Goal: Transaction & Acquisition: Purchase product/service

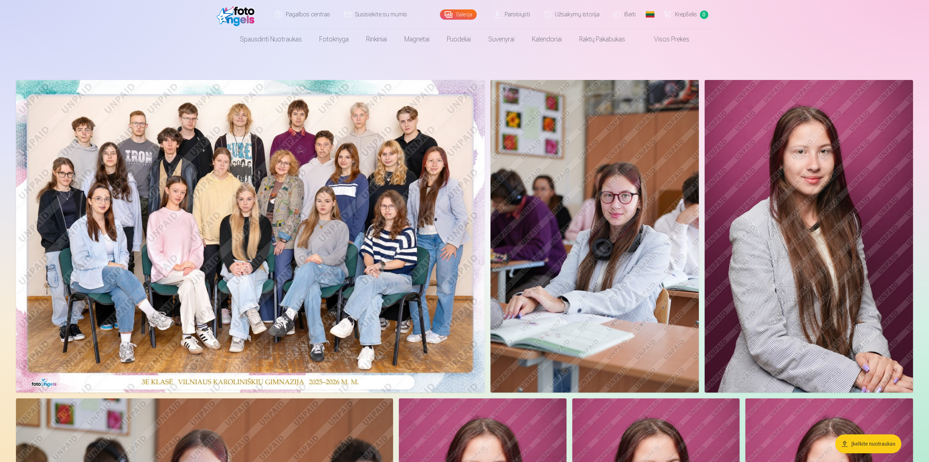
click at [364, 225] on img at bounding box center [250, 236] width 469 height 313
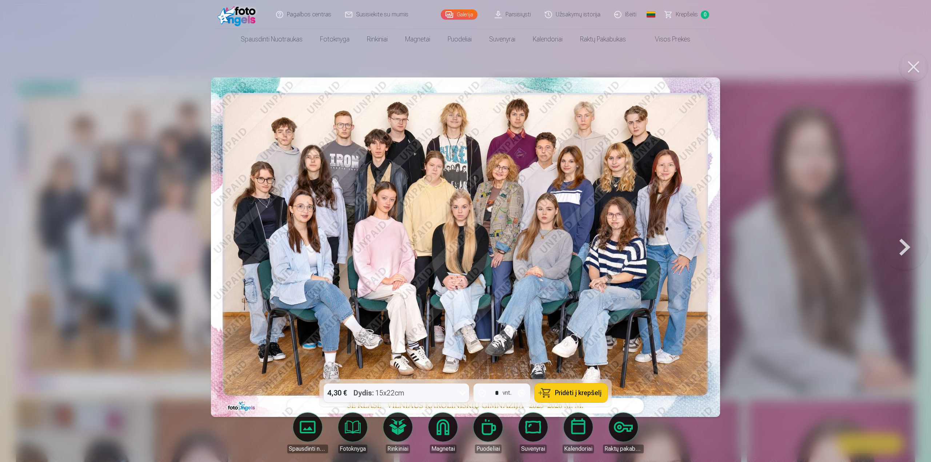
click at [579, 394] on span "Pridėti į krepšelį" at bounding box center [578, 393] width 47 height 7
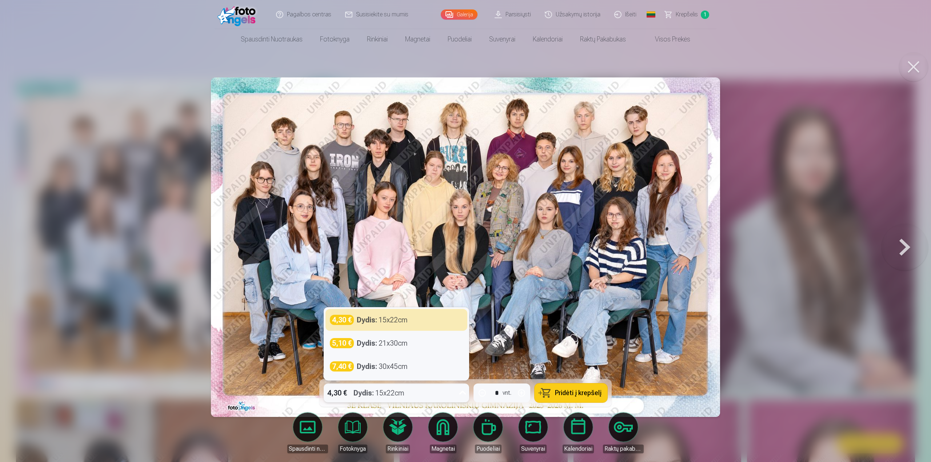
click at [462, 390] on icon at bounding box center [463, 393] width 12 height 12
click at [383, 342] on div "Dydis : 21x30cm" at bounding box center [382, 343] width 51 height 10
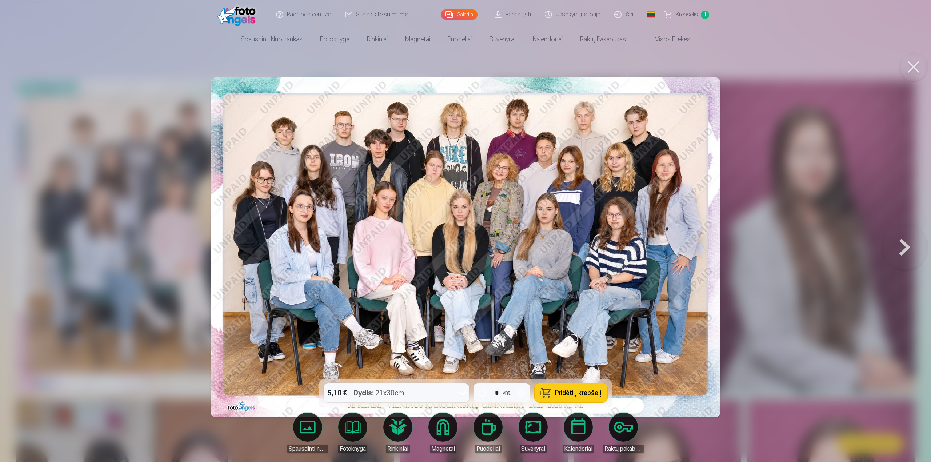
click at [557, 390] on span "Pridėti į krepšelį" at bounding box center [578, 393] width 47 height 7
click at [680, 9] on link "Krepšelis 2" at bounding box center [687, 14] width 58 height 29
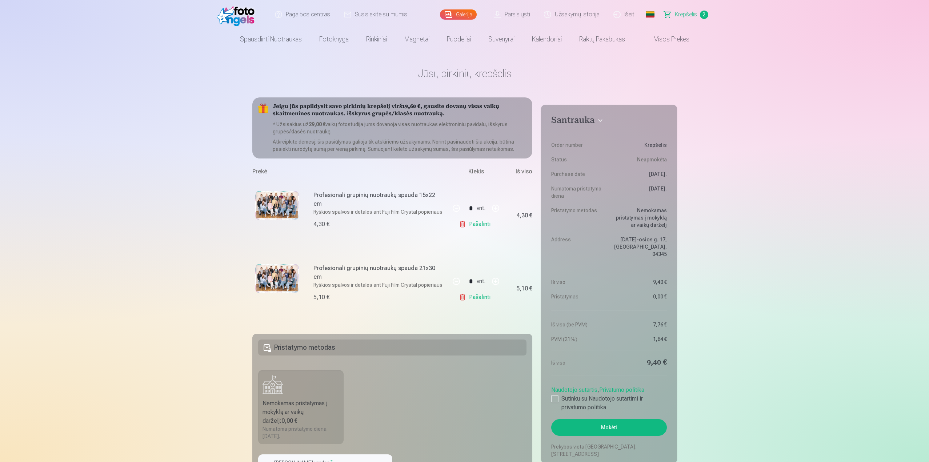
click at [467, 227] on link "Pašalinti" at bounding box center [476, 224] width 35 height 15
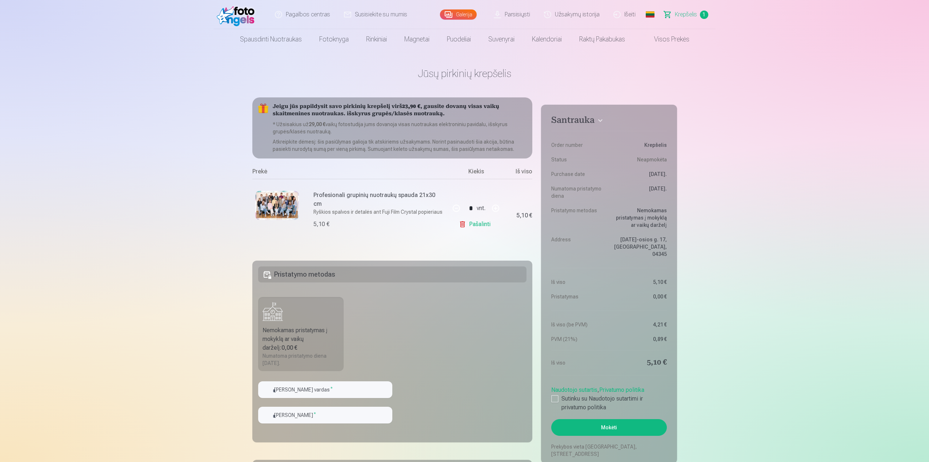
click at [669, 36] on link "Visos prekės" at bounding box center [666, 39] width 64 height 20
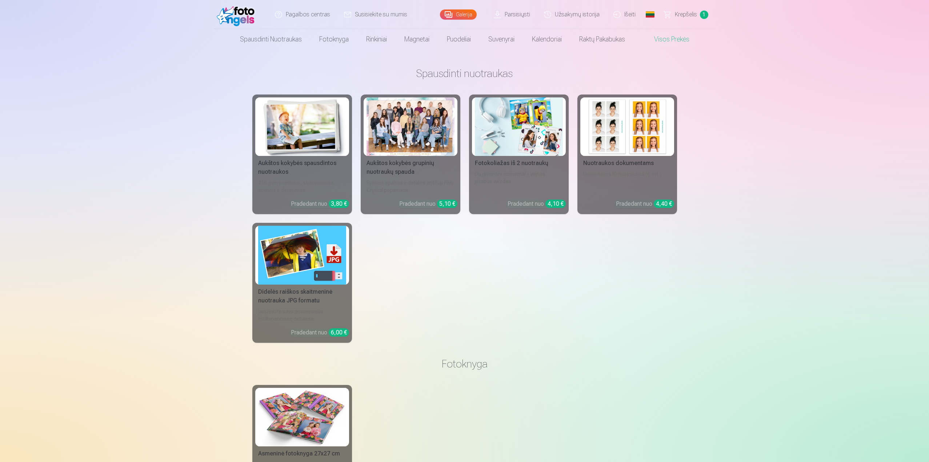
click at [403, 135] on div at bounding box center [411, 126] width 88 height 59
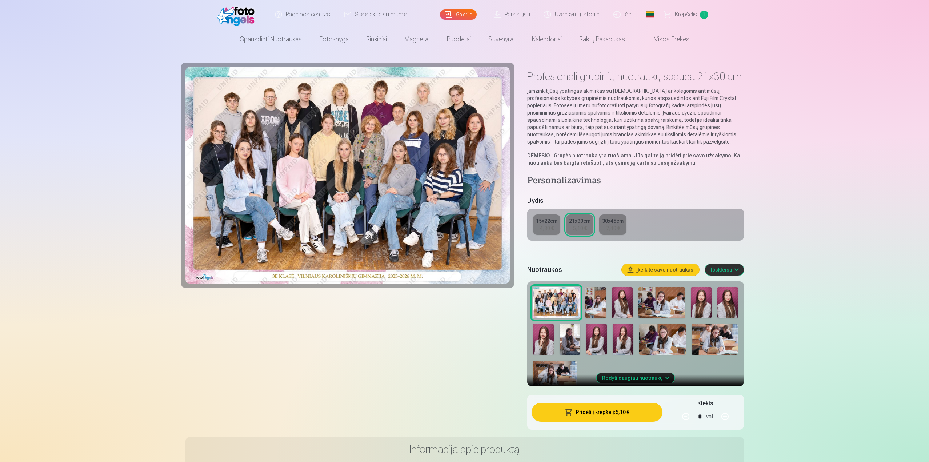
click at [591, 306] on img at bounding box center [596, 302] width 21 height 31
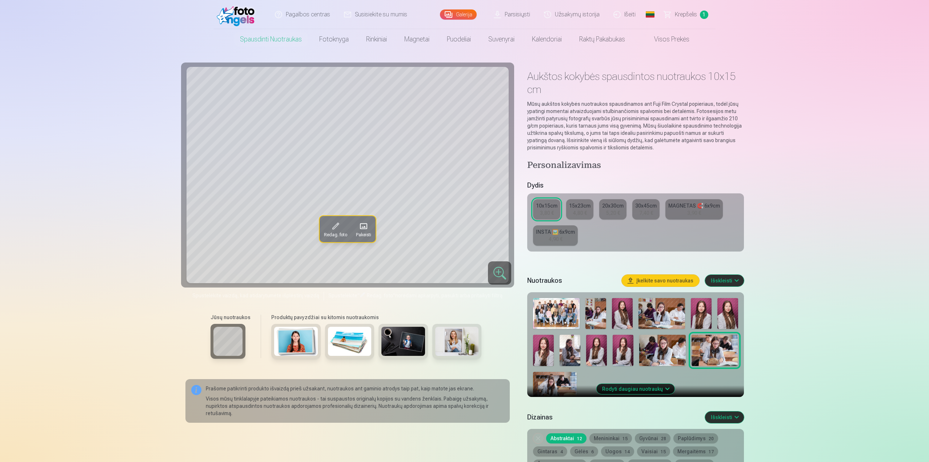
click at [590, 317] on img at bounding box center [596, 313] width 21 height 31
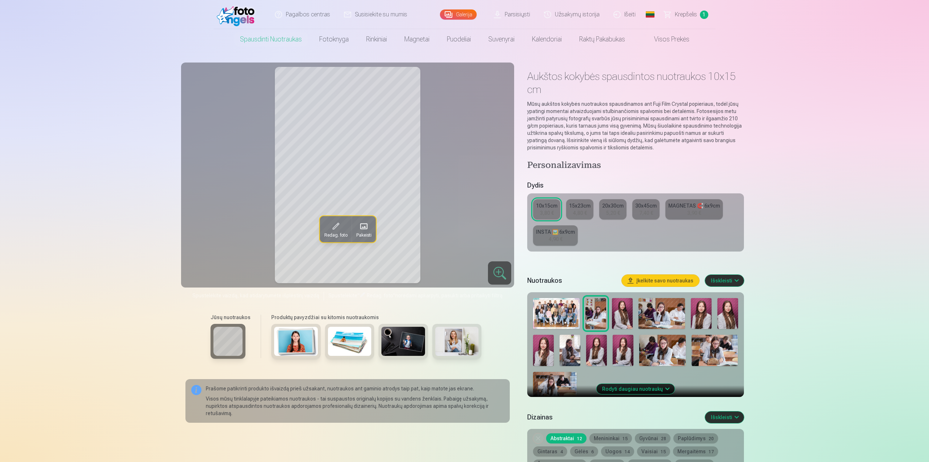
click at [495, 269] on div at bounding box center [499, 272] width 23 height 23
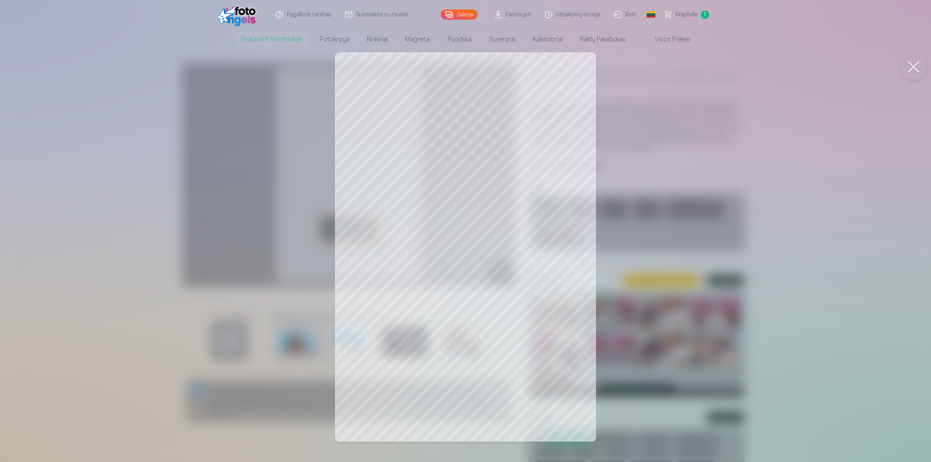
click at [918, 60] on button at bounding box center [913, 66] width 29 height 29
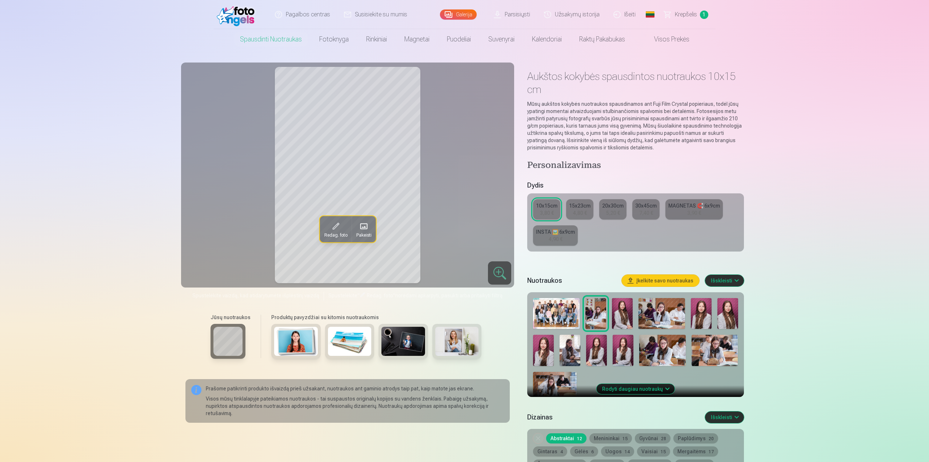
click at [711, 346] on img at bounding box center [715, 350] width 47 height 31
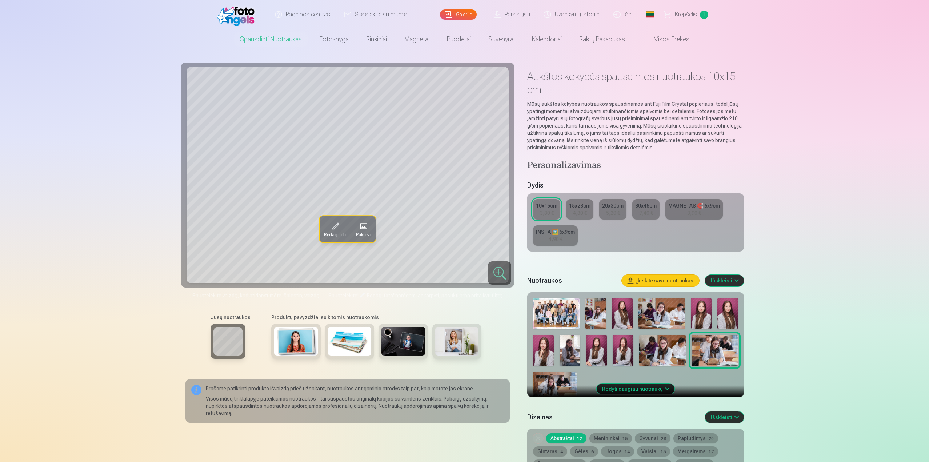
click at [564, 391] on img at bounding box center [555, 386] width 44 height 29
click at [614, 390] on button "Rodyti daugiau nuotraukų" at bounding box center [635, 389] width 78 height 10
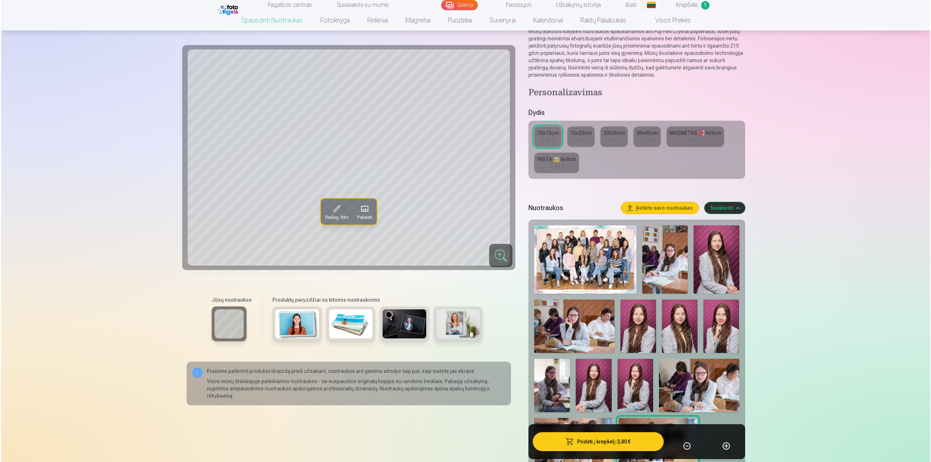
scroll to position [145, 0]
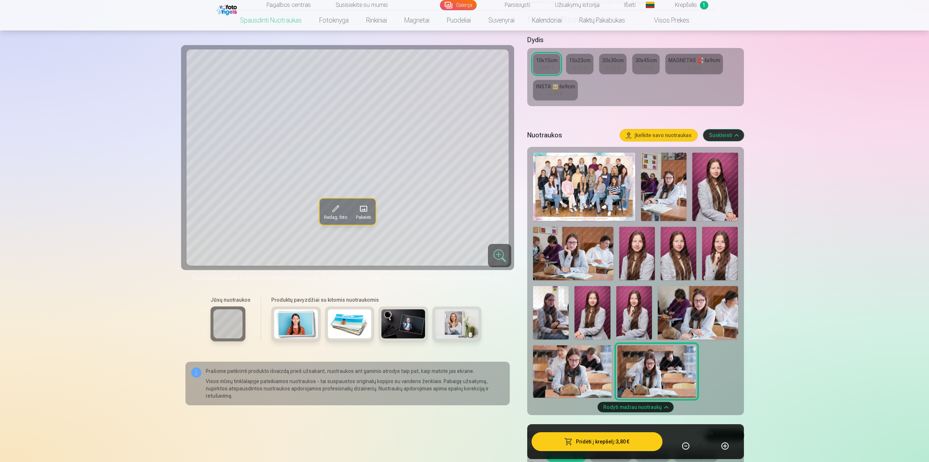
click at [584, 373] on img at bounding box center [572, 372] width 79 height 52
click at [707, 310] on img at bounding box center [698, 312] width 80 height 53
click at [668, 207] on img at bounding box center [663, 187] width 45 height 68
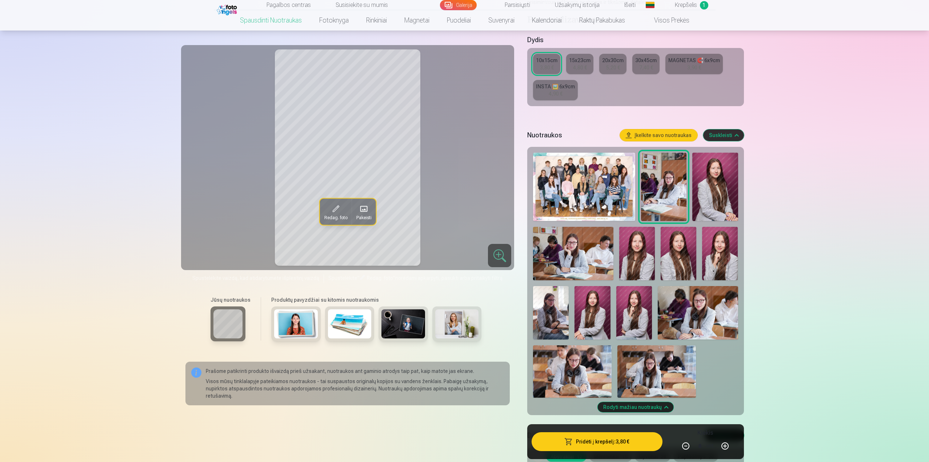
click at [636, 442] on button "Pridėti į krepšelį : 3,80 €" at bounding box center [597, 441] width 131 height 19
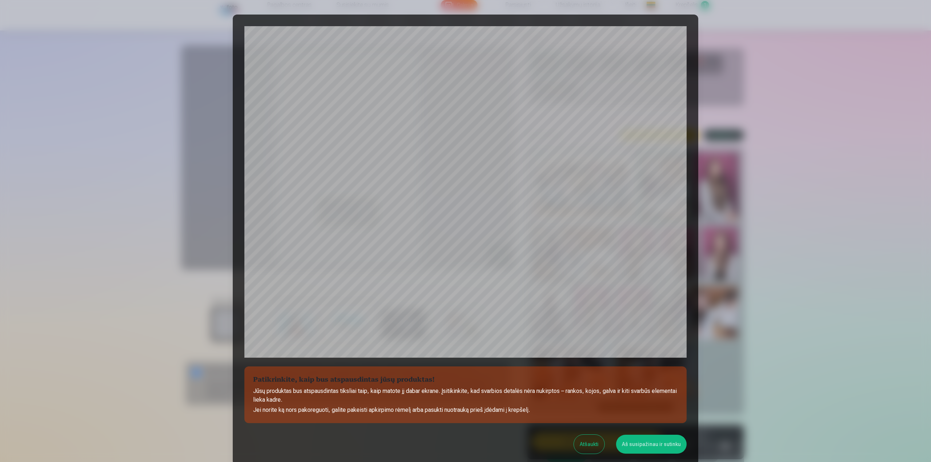
scroll to position [61, 0]
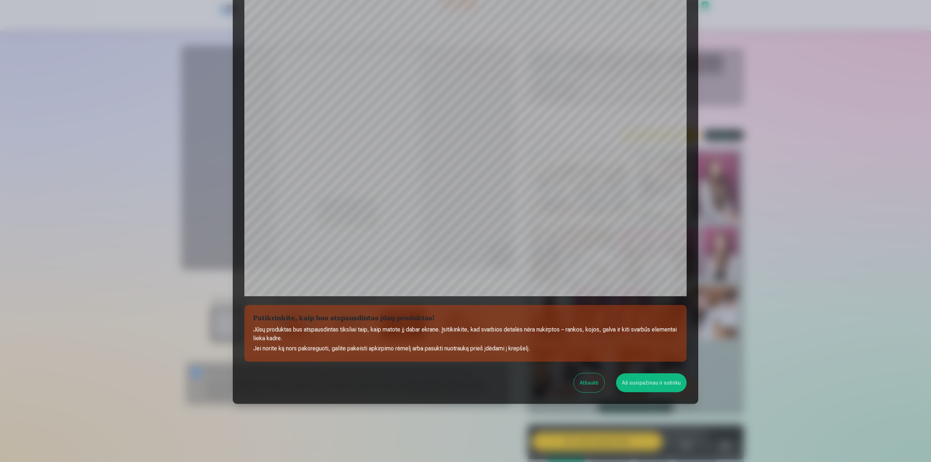
click at [620, 382] on button "Aš susipažinau ir sutinku" at bounding box center [651, 383] width 71 height 19
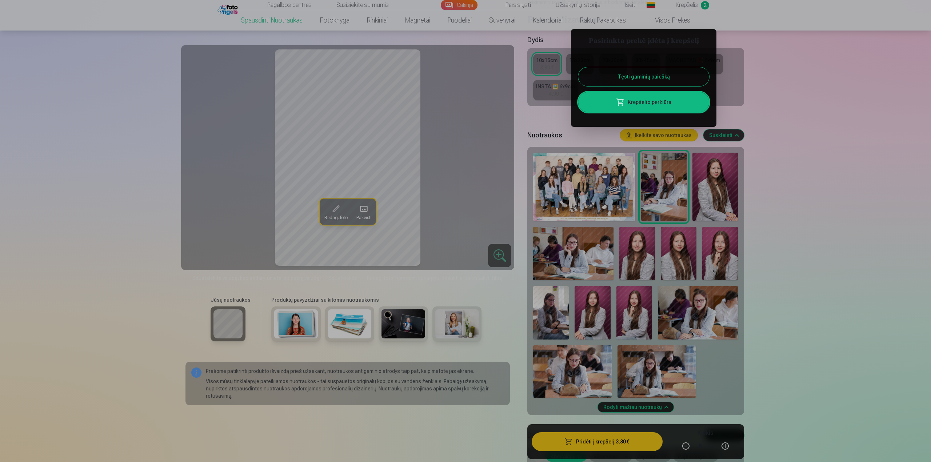
click at [555, 315] on div at bounding box center [465, 231] width 931 height 462
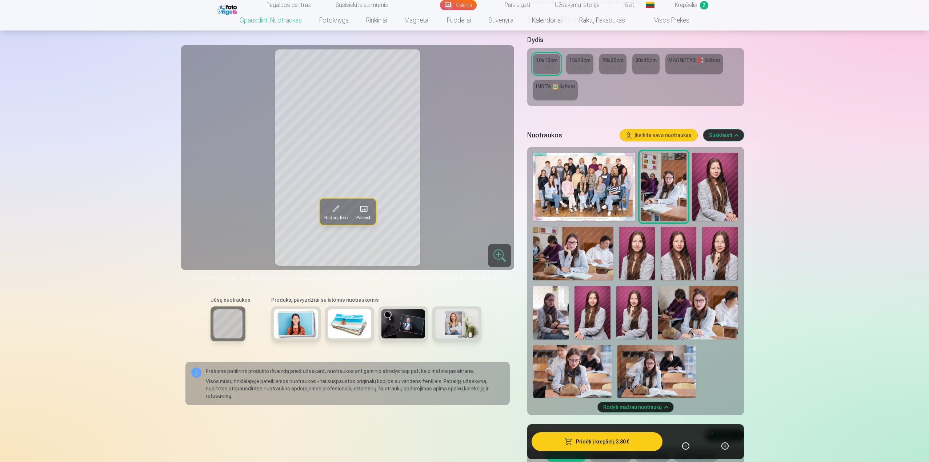
click at [552, 313] on img at bounding box center [551, 312] width 36 height 53
click at [692, 314] on img at bounding box center [698, 312] width 80 height 53
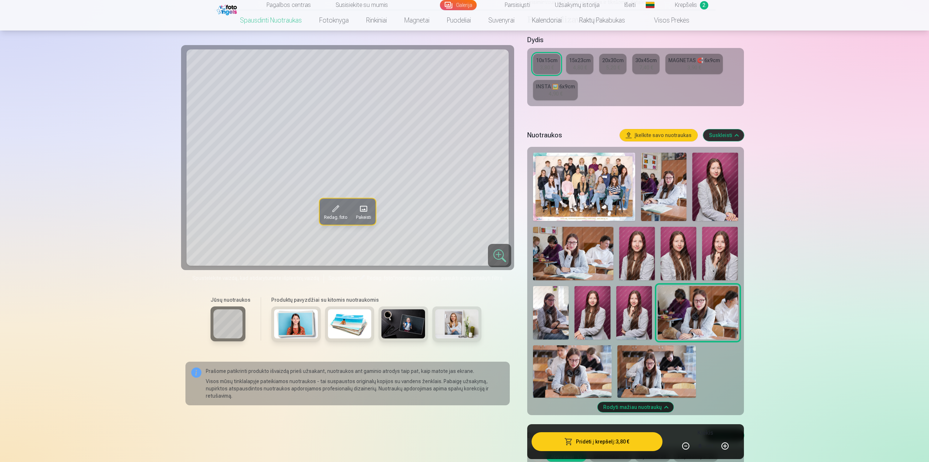
click at [580, 251] on img at bounding box center [573, 253] width 80 height 53
click at [719, 442] on button "button" at bounding box center [724, 446] width 17 height 17
click at [683, 447] on button "button" at bounding box center [685, 446] width 17 height 17
click at [634, 442] on button "Pridėti į krepšelį : 3,80 €" at bounding box center [597, 441] width 131 height 19
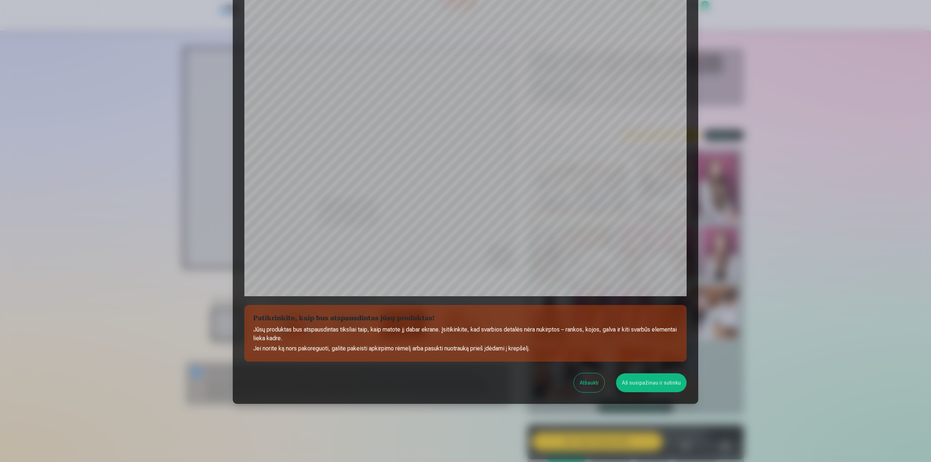
click at [651, 379] on button "Aš susipažinau ir sutinku" at bounding box center [651, 383] width 71 height 19
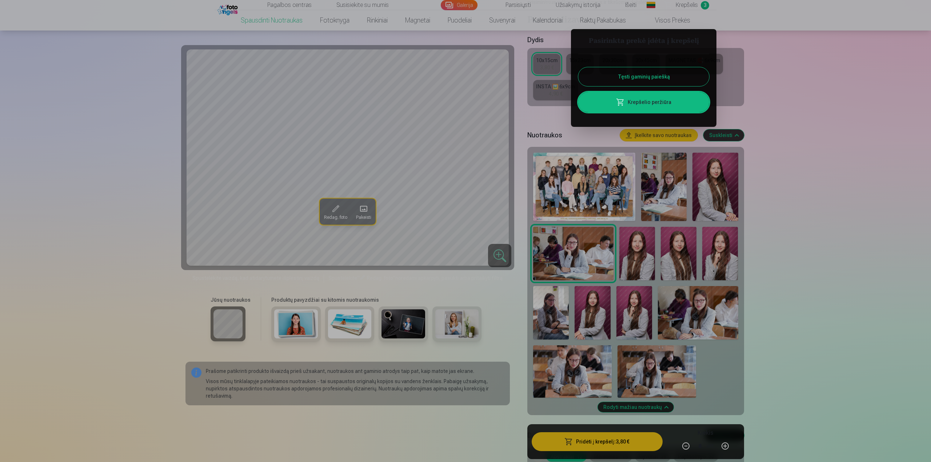
click at [714, 169] on div at bounding box center [465, 231] width 931 height 462
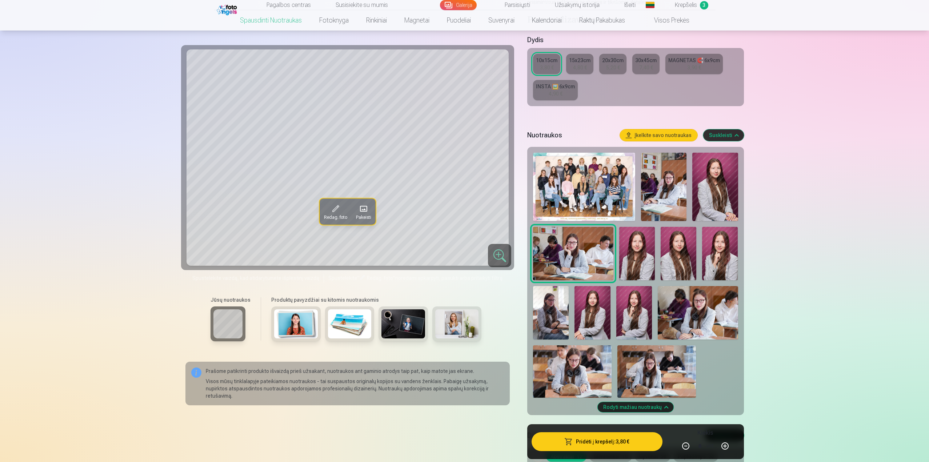
click at [714, 169] on img at bounding box center [714, 187] width 45 height 68
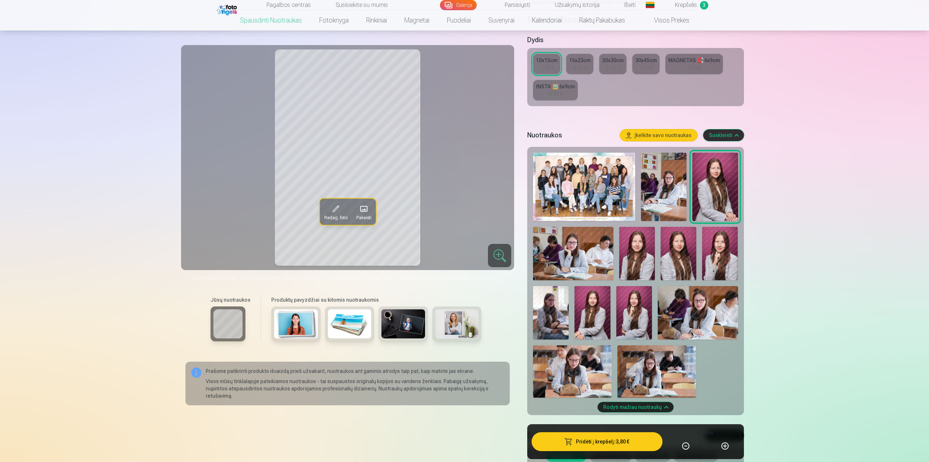
click at [641, 252] on img at bounding box center [637, 253] width 36 height 53
click at [677, 251] on img at bounding box center [679, 253] width 36 height 53
click at [711, 253] on img at bounding box center [720, 253] width 36 height 53
click at [603, 309] on img at bounding box center [593, 312] width 36 height 53
click at [636, 301] on img at bounding box center [634, 312] width 36 height 53
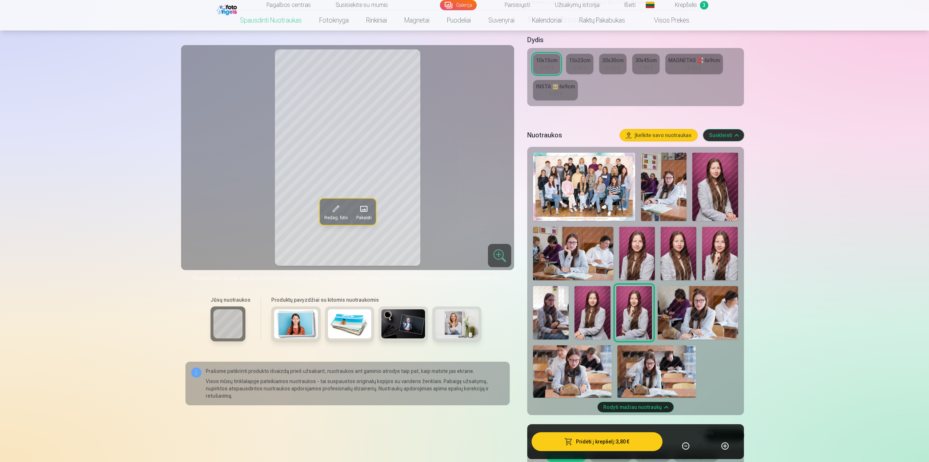
click at [496, 258] on div at bounding box center [499, 255] width 23 height 23
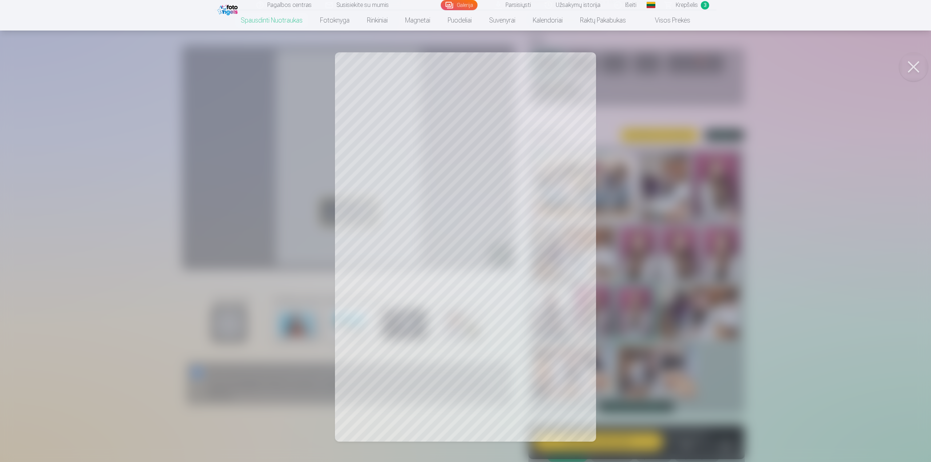
click at [496, 258] on div at bounding box center [465, 231] width 931 height 462
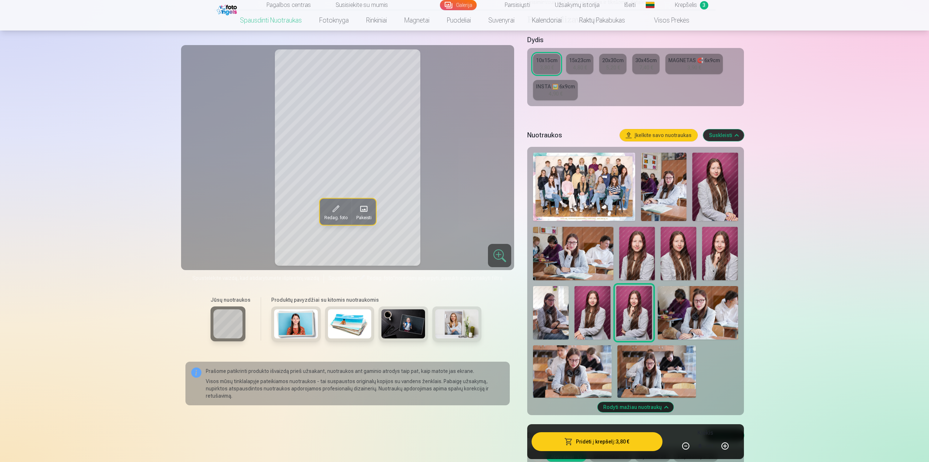
click at [727, 445] on button "button" at bounding box center [724, 446] width 17 height 17
click at [687, 445] on button "button" at bounding box center [685, 446] width 17 height 17
type input "*"
click at [612, 443] on button "Pridėti į krepšelį : 3,80 €" at bounding box center [597, 441] width 131 height 19
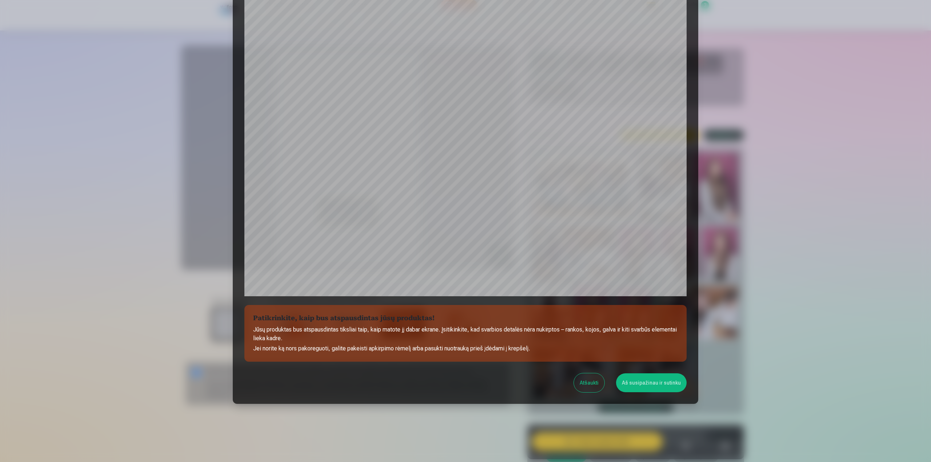
scroll to position [0, 0]
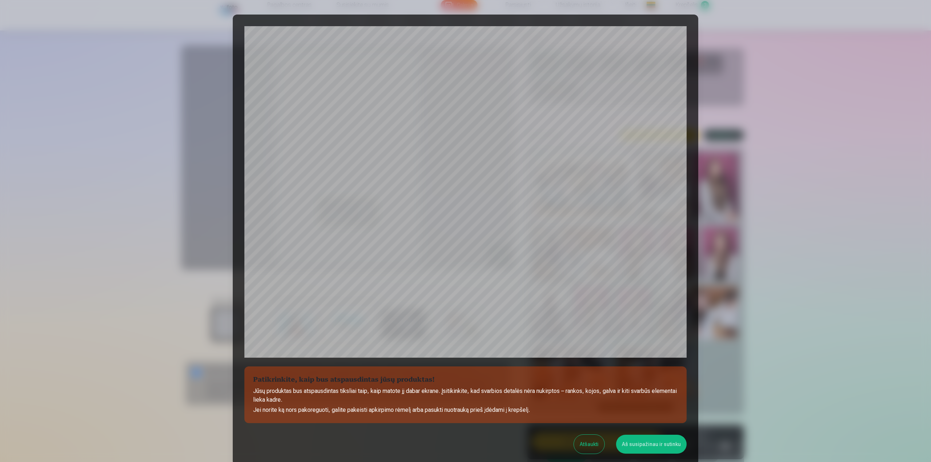
click at [643, 443] on button "Aš susipažinau ir sutinku" at bounding box center [651, 444] width 71 height 19
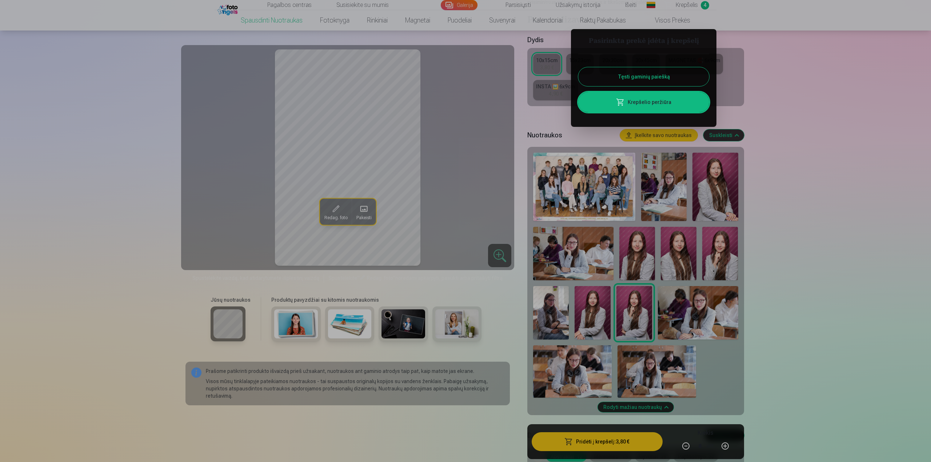
click at [594, 302] on div at bounding box center [465, 231] width 931 height 462
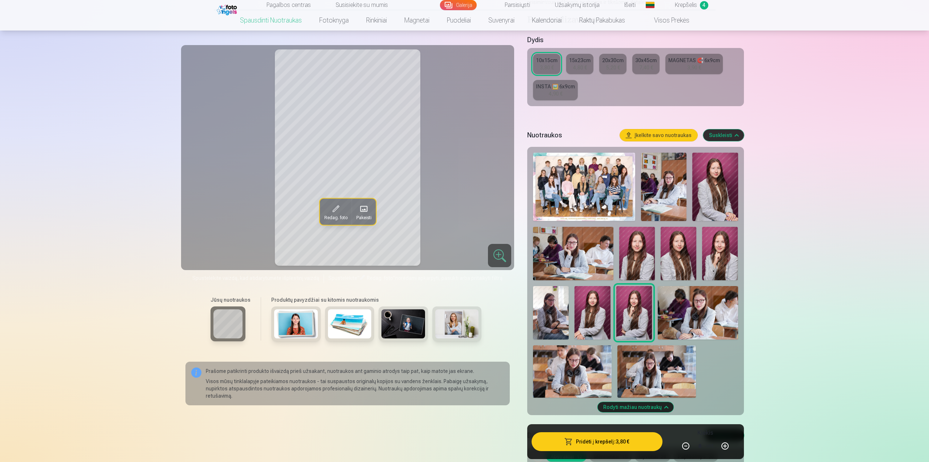
click at [590, 323] on img at bounding box center [593, 312] width 36 height 53
click at [497, 259] on div at bounding box center [499, 255] width 23 height 23
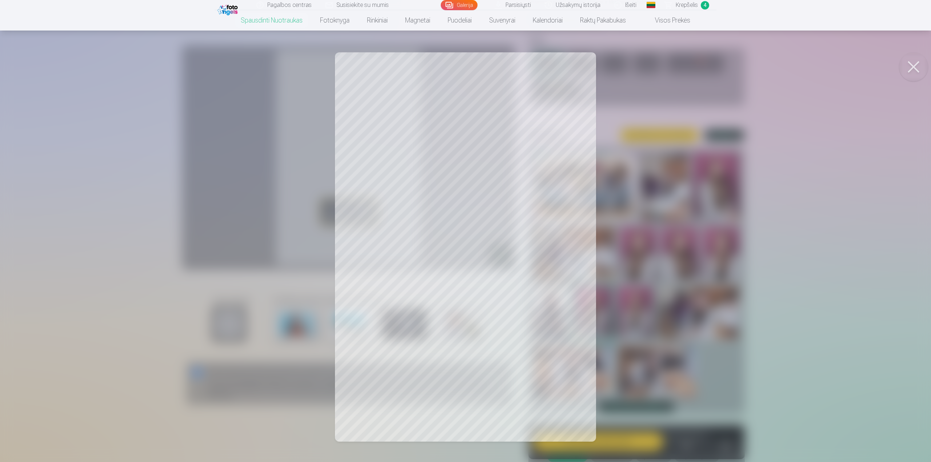
click at [915, 60] on button at bounding box center [913, 66] width 29 height 29
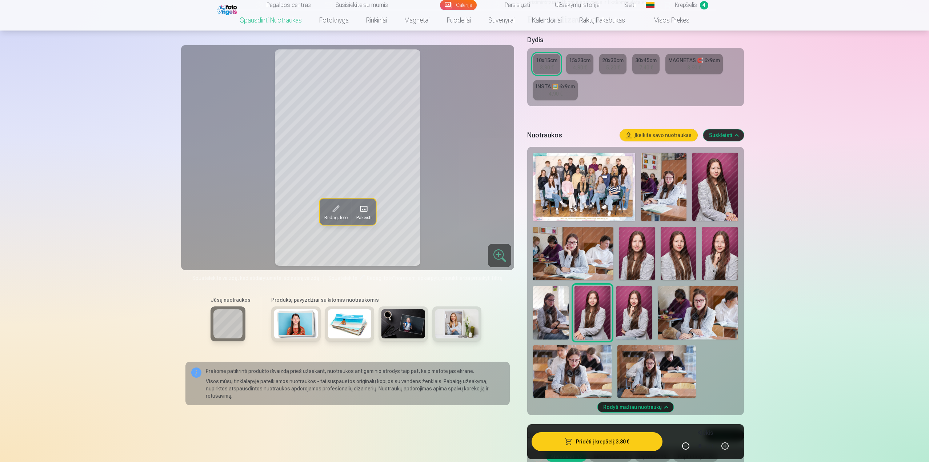
click at [617, 441] on button "Pridėti į krepšelį : 3,80 €" at bounding box center [597, 441] width 131 height 19
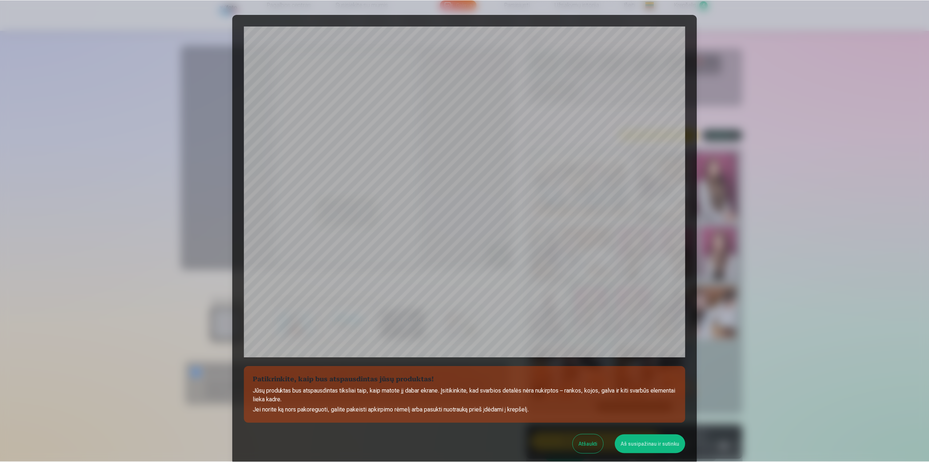
scroll to position [61, 0]
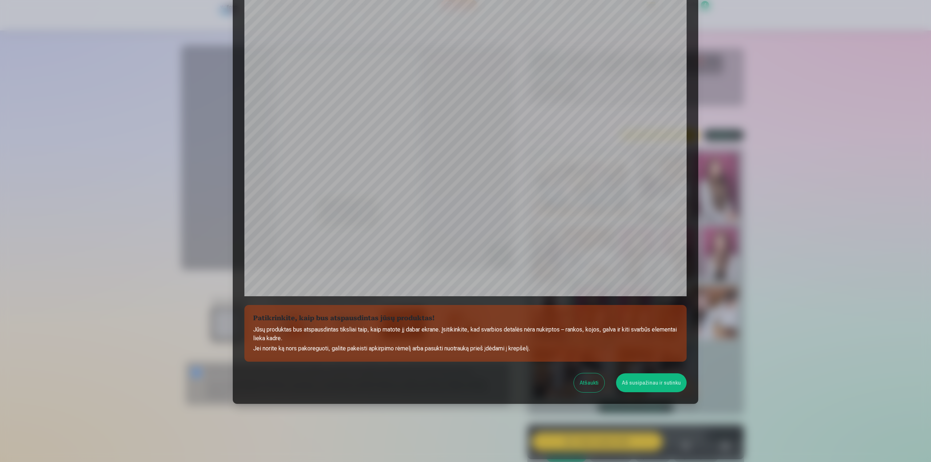
click at [644, 381] on button "Aš susipažinau ir sutinku" at bounding box center [651, 383] width 71 height 19
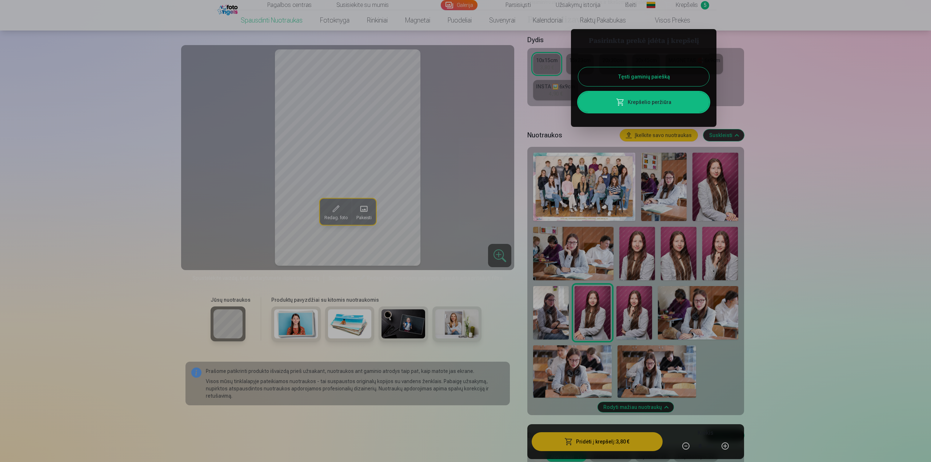
click at [389, 187] on div at bounding box center [465, 231] width 931 height 462
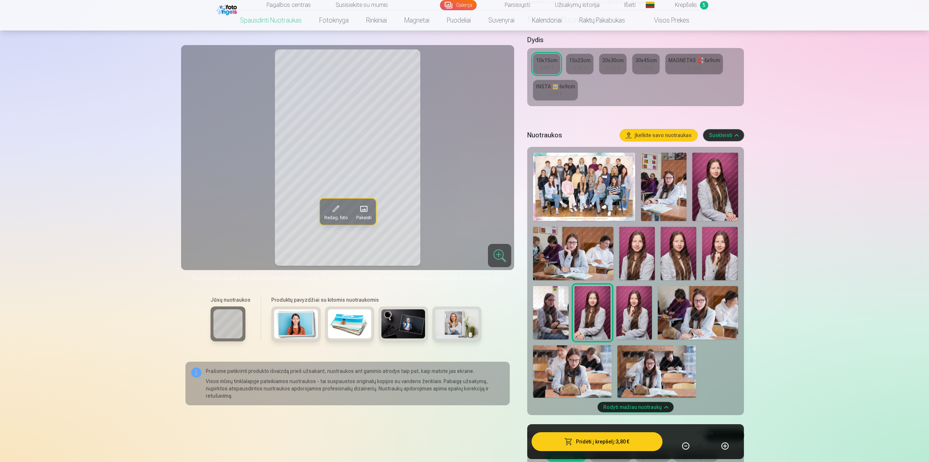
click at [661, 195] on img at bounding box center [663, 187] width 45 height 68
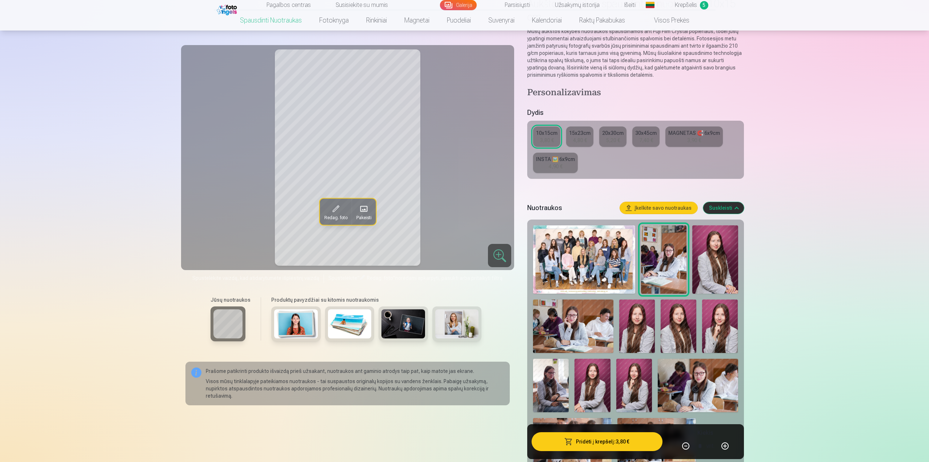
scroll to position [109, 0]
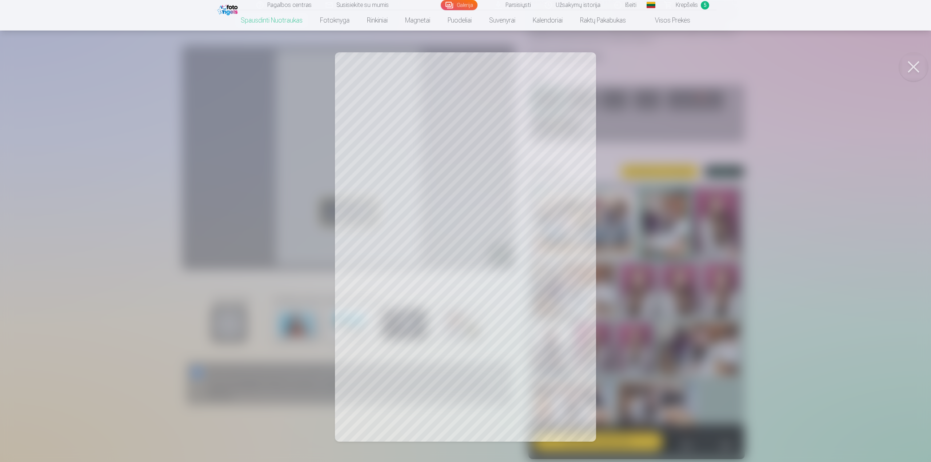
drag, startPoint x: 422, startPoint y: 177, endPoint x: 363, endPoint y: 167, distance: 59.8
click at [363, 167] on div at bounding box center [465, 231] width 931 height 462
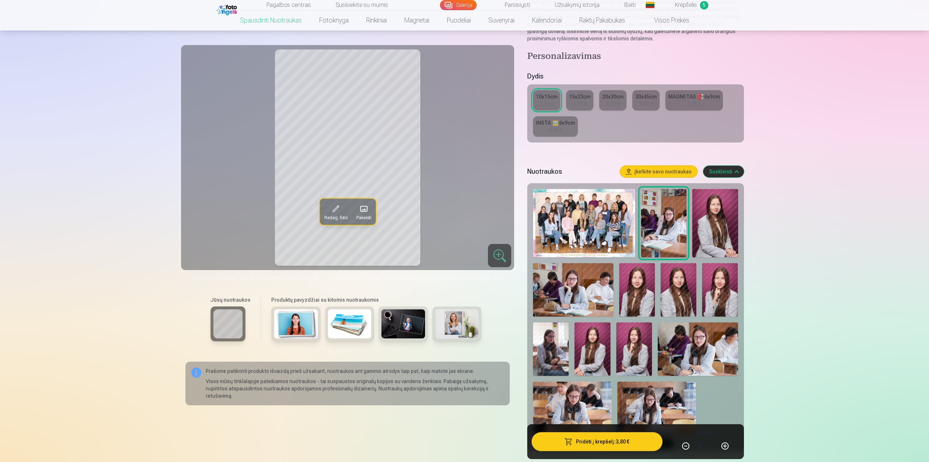
click at [717, 241] on img at bounding box center [714, 223] width 45 height 68
click at [631, 280] on img at bounding box center [637, 289] width 36 height 53
click at [689, 286] on img at bounding box center [679, 289] width 36 height 53
click at [722, 287] on img at bounding box center [720, 289] width 36 height 53
click at [595, 344] on img at bounding box center [593, 349] width 36 height 53
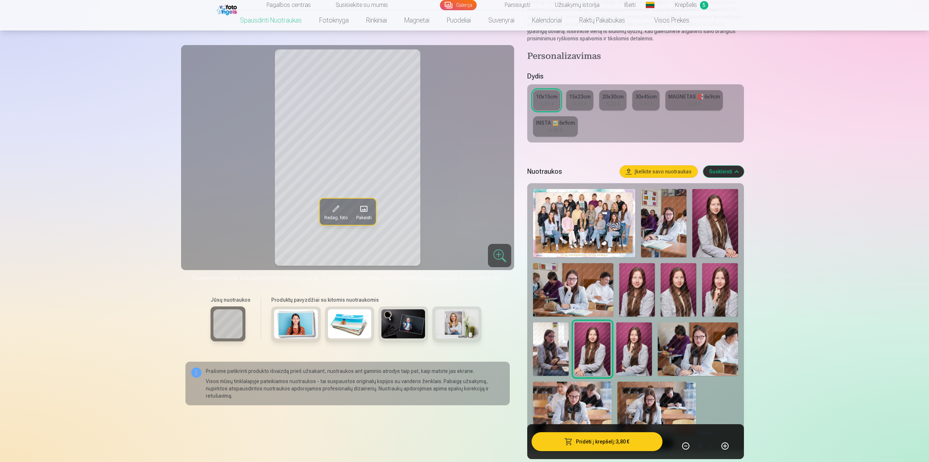
click at [632, 352] on img at bounding box center [634, 349] width 36 height 53
click at [711, 217] on img at bounding box center [714, 223] width 45 height 68
click at [638, 286] on img at bounding box center [637, 289] width 36 height 53
click at [686, 291] on img at bounding box center [679, 289] width 36 height 53
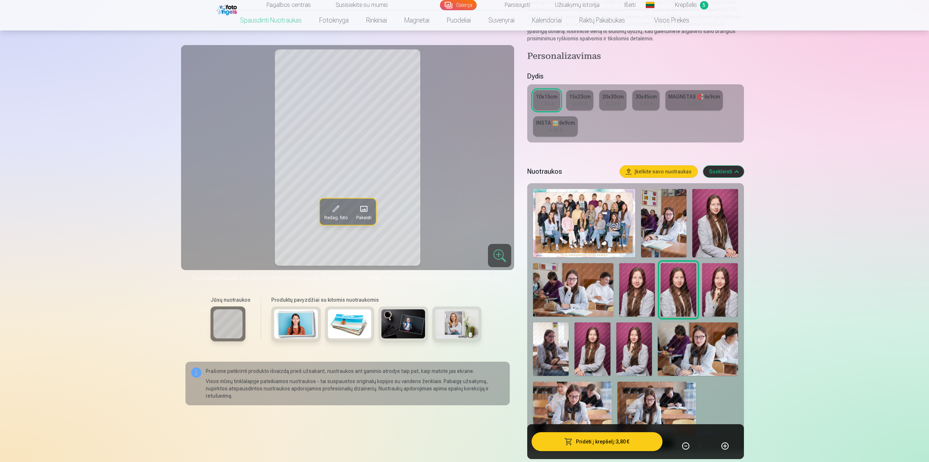
click at [716, 294] on img at bounding box center [720, 289] width 36 height 53
click at [594, 334] on img at bounding box center [593, 349] width 36 height 53
click at [631, 336] on img at bounding box center [634, 349] width 36 height 53
click at [675, 355] on img at bounding box center [698, 349] width 80 height 53
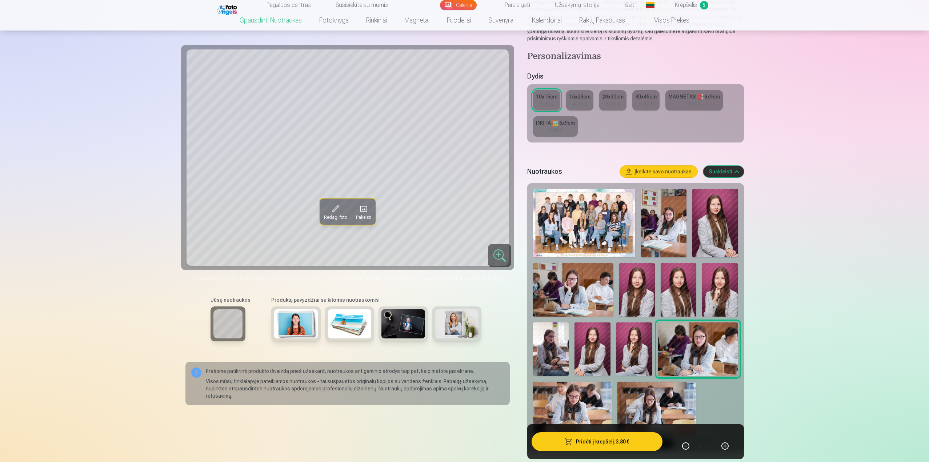
click at [639, 348] on img at bounding box center [634, 349] width 36 height 53
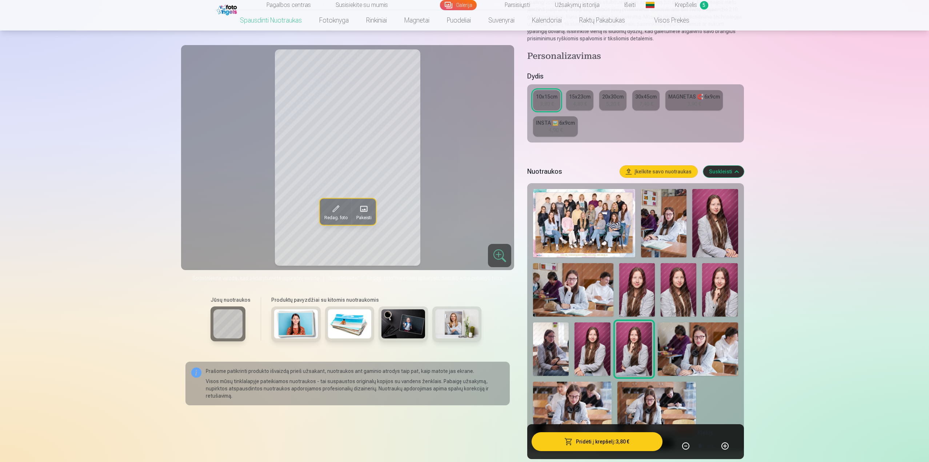
click at [595, 346] on img at bounding box center [593, 349] width 36 height 53
click at [723, 281] on img at bounding box center [720, 289] width 36 height 53
click at [684, 298] on img at bounding box center [679, 289] width 36 height 53
click at [638, 302] on img at bounding box center [637, 289] width 36 height 53
click at [720, 220] on img at bounding box center [714, 223] width 45 height 68
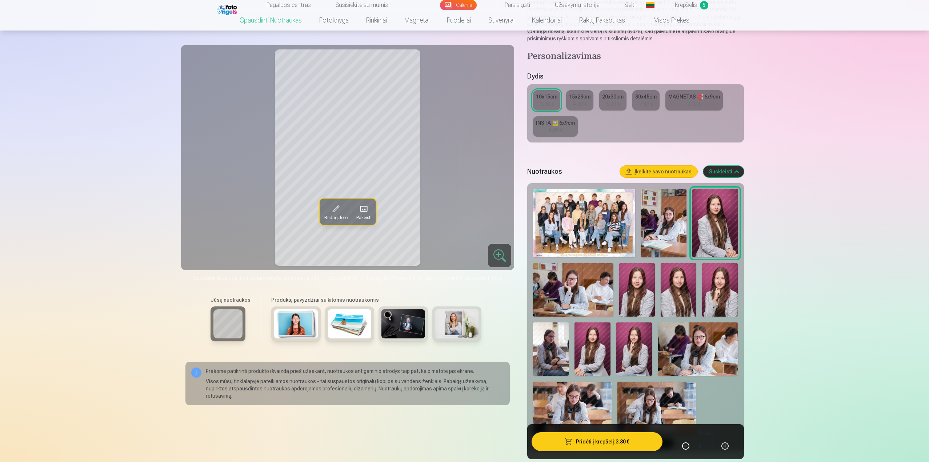
click at [630, 346] on img at bounding box center [634, 349] width 36 height 53
click at [588, 350] on img at bounding box center [593, 349] width 36 height 53
click at [708, 332] on img at bounding box center [698, 349] width 80 height 53
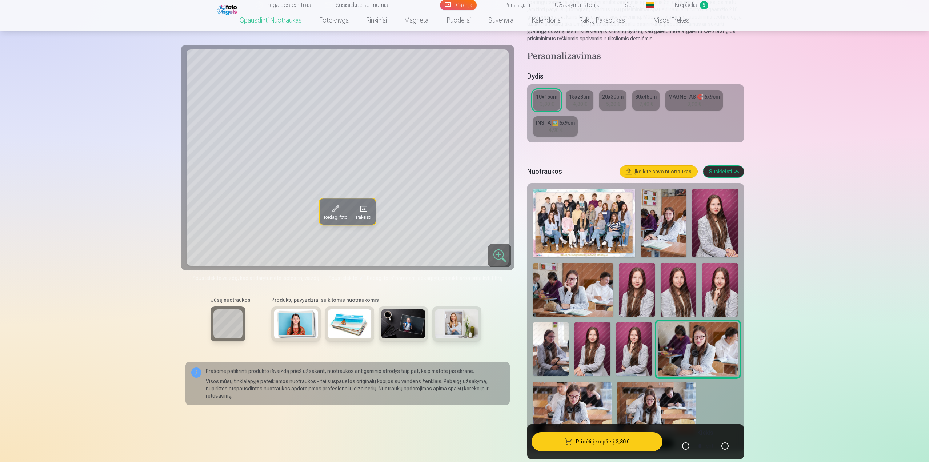
click at [554, 348] on img at bounding box center [551, 349] width 36 height 53
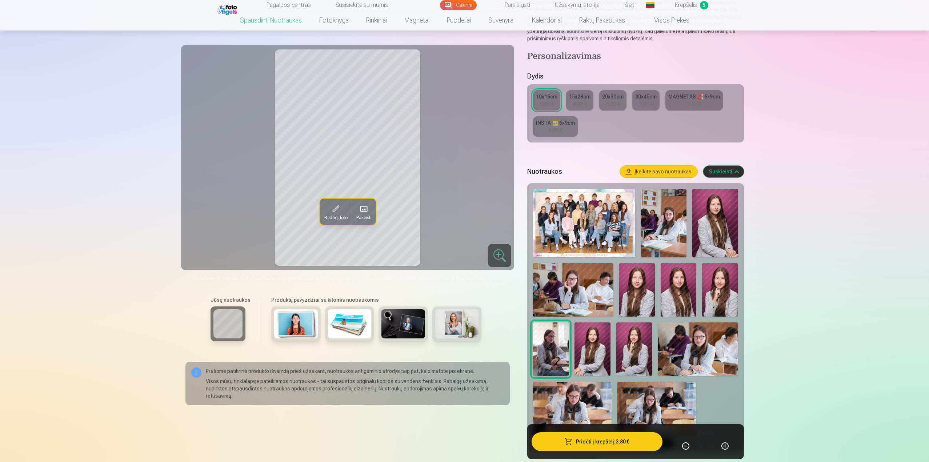
click at [574, 296] on img at bounding box center [573, 289] width 80 height 53
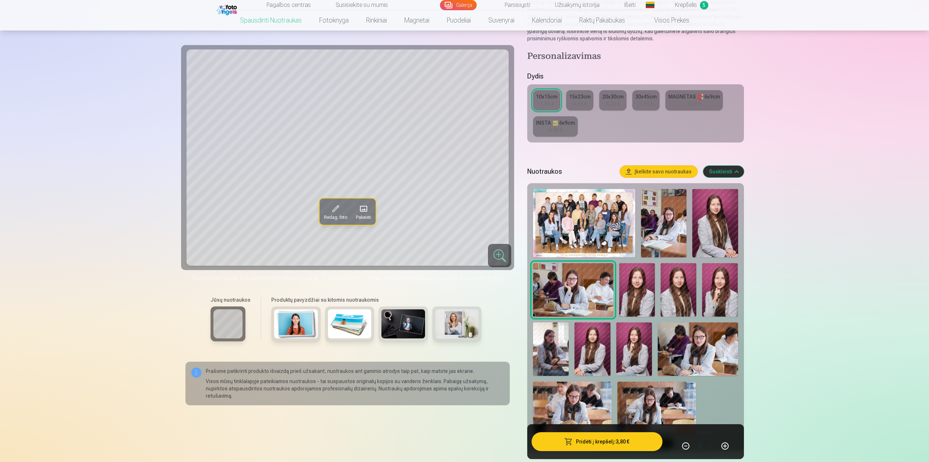
click at [660, 246] on img at bounding box center [663, 223] width 45 height 68
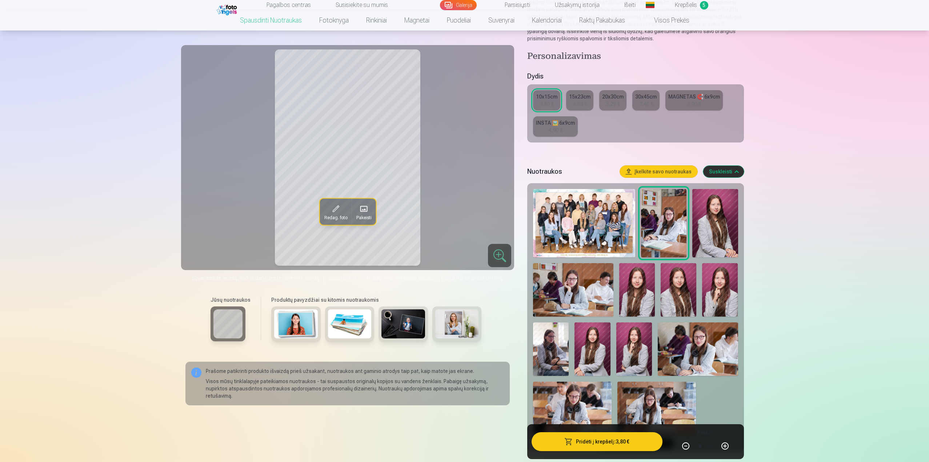
click at [499, 255] on div at bounding box center [499, 255] width 23 height 23
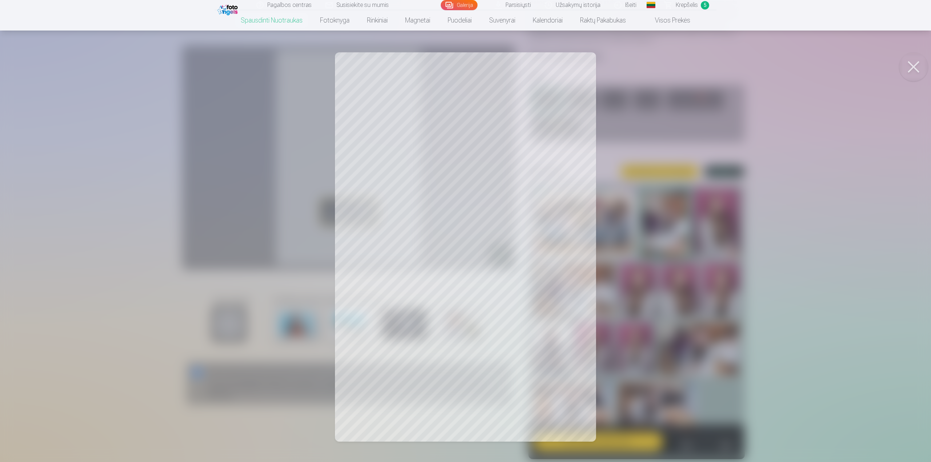
click at [913, 67] on button at bounding box center [913, 66] width 29 height 29
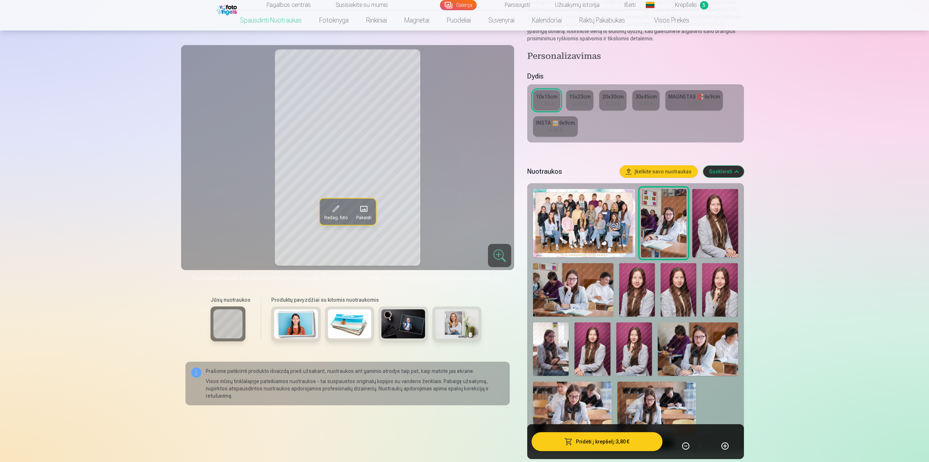
click at [568, 302] on img at bounding box center [573, 289] width 80 height 53
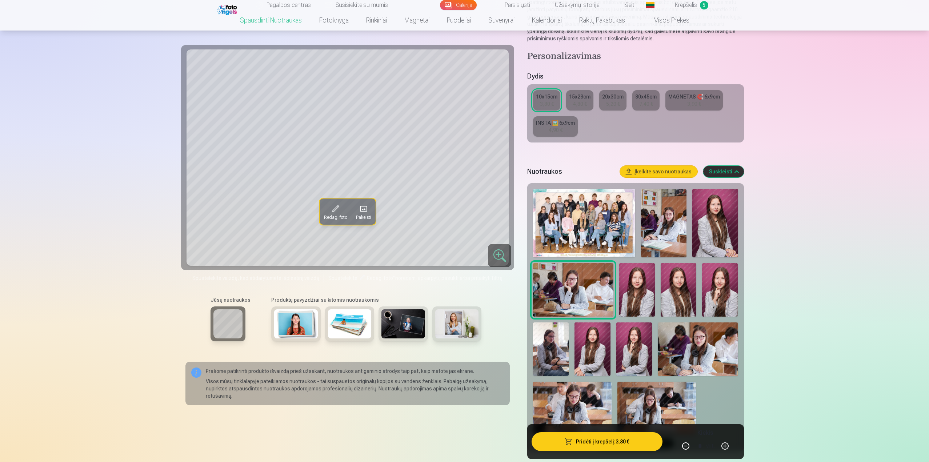
click at [690, 344] on img at bounding box center [698, 349] width 80 height 53
click at [646, 406] on img at bounding box center [657, 408] width 79 height 52
click at [596, 412] on img at bounding box center [572, 408] width 79 height 52
click at [629, 407] on img at bounding box center [657, 408] width 79 height 52
click at [701, 362] on img at bounding box center [698, 349] width 80 height 53
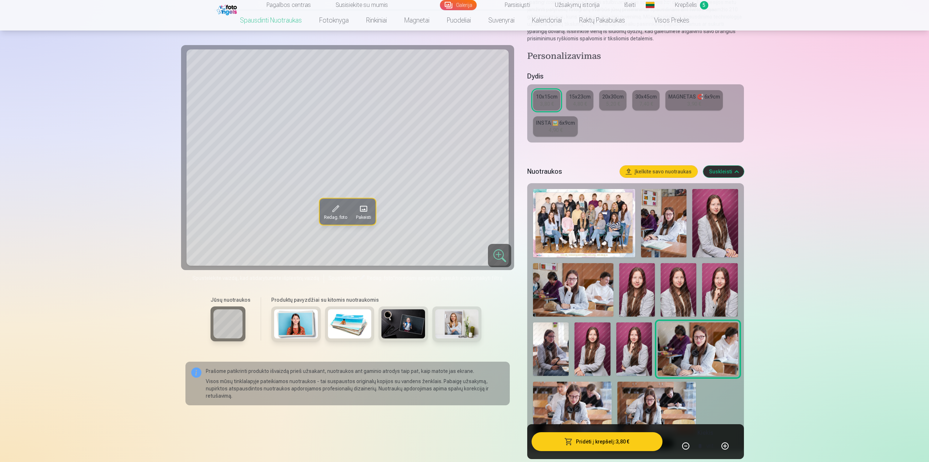
click at [555, 362] on img at bounding box center [551, 349] width 36 height 53
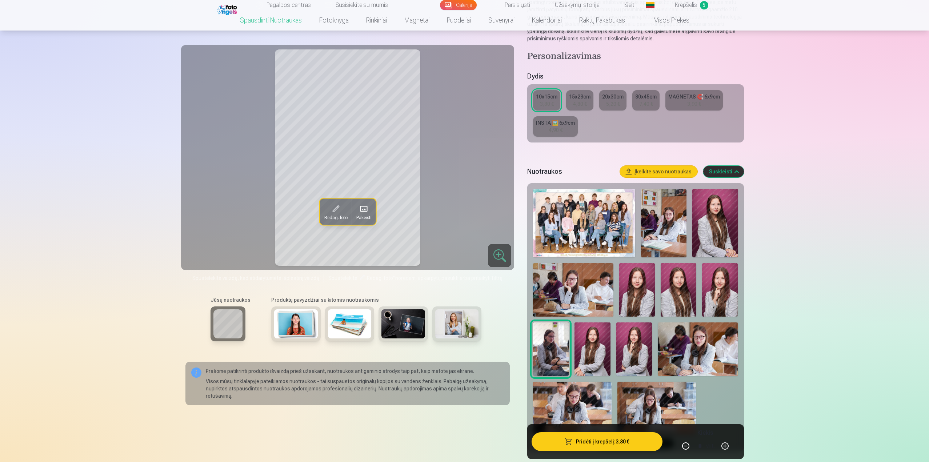
click at [567, 300] on img at bounding box center [573, 289] width 80 height 53
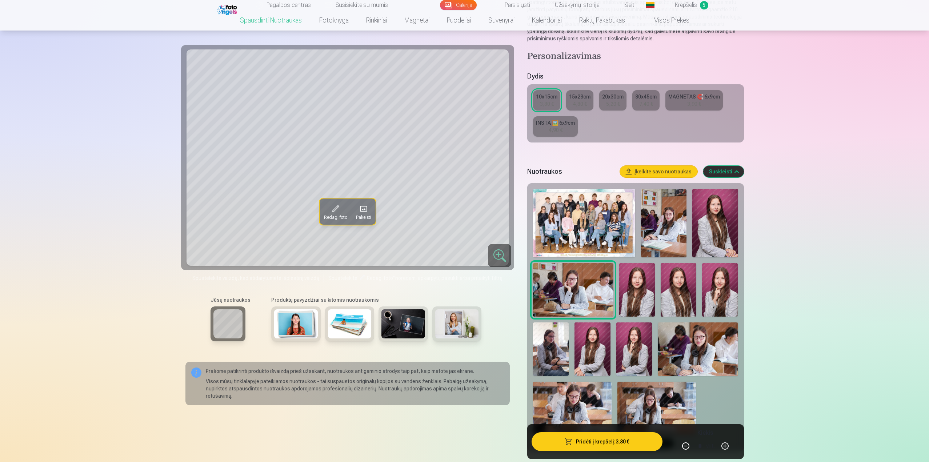
click at [682, 5] on span "Krepšelis" at bounding box center [686, 5] width 22 height 9
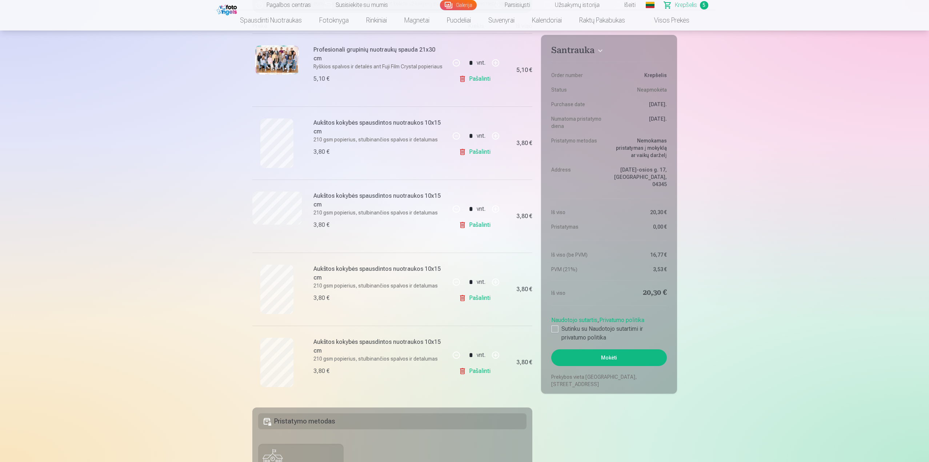
scroll to position [109, 0]
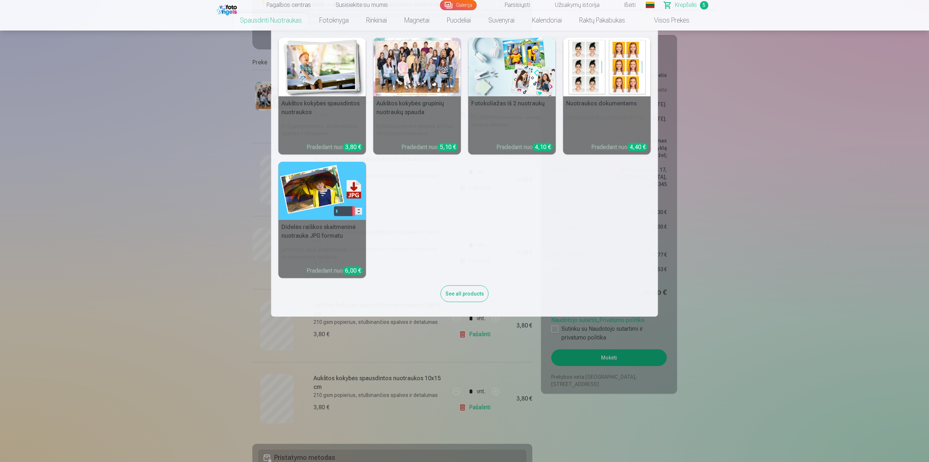
click at [271, 20] on link "Spausdinti nuotraukas" at bounding box center [270, 20] width 79 height 20
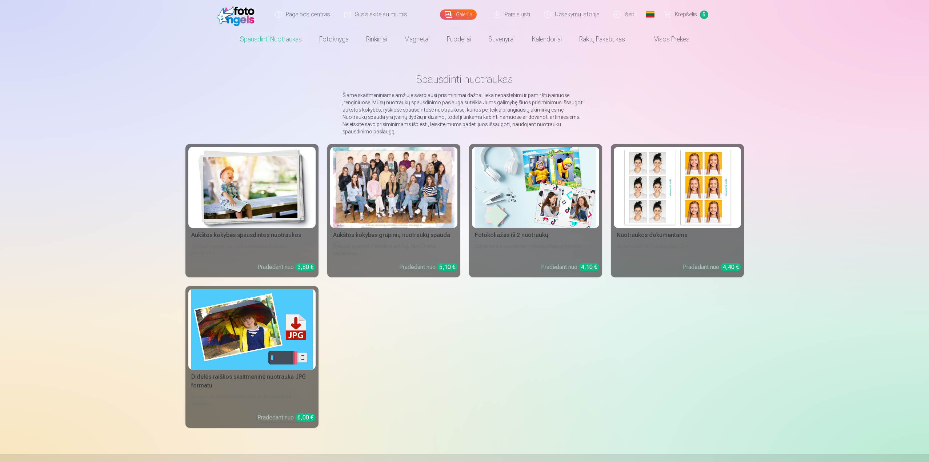
click at [371, 169] on div at bounding box center [393, 187] width 121 height 81
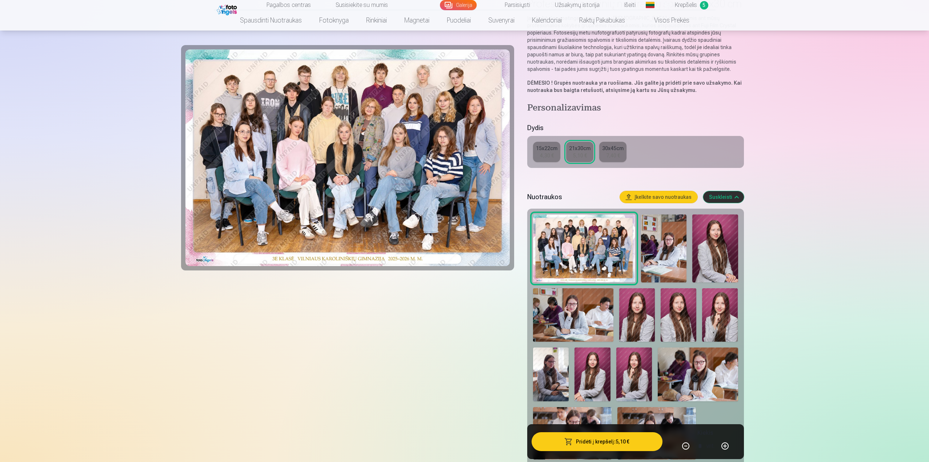
scroll to position [109, 0]
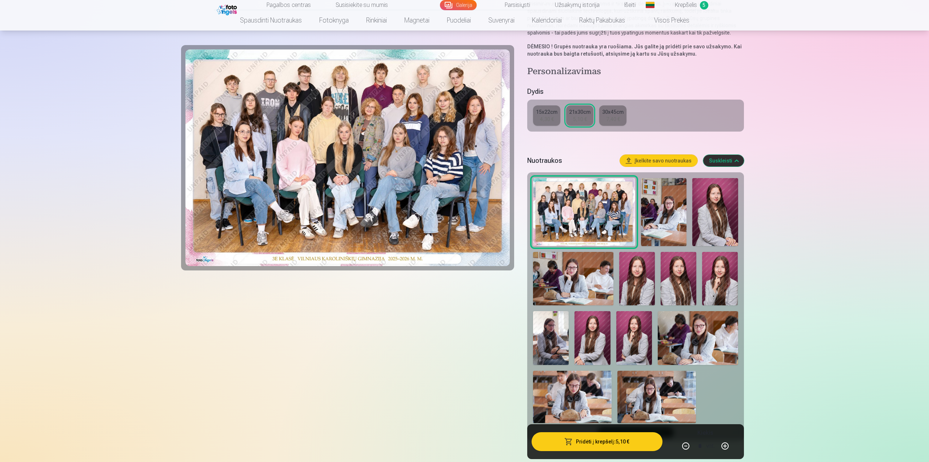
click at [676, 338] on img at bounding box center [698, 337] width 80 height 53
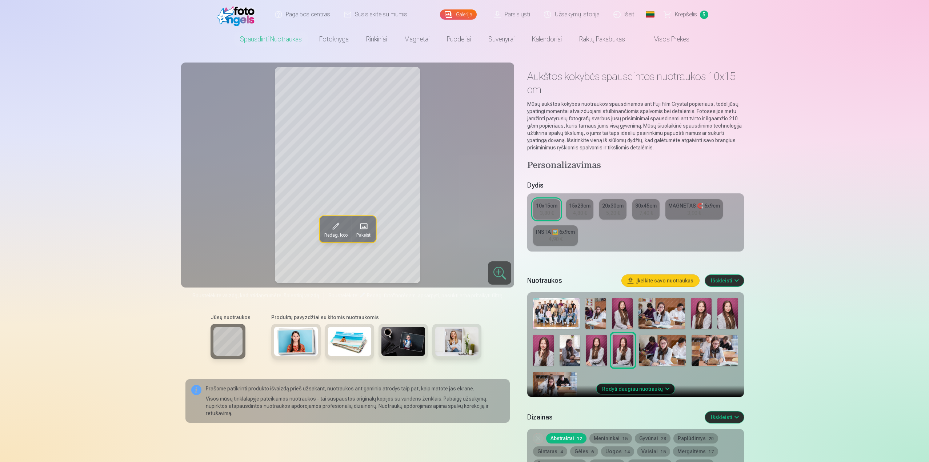
click at [645, 387] on button "Rodyti daugiau nuotraukų" at bounding box center [635, 389] width 78 height 10
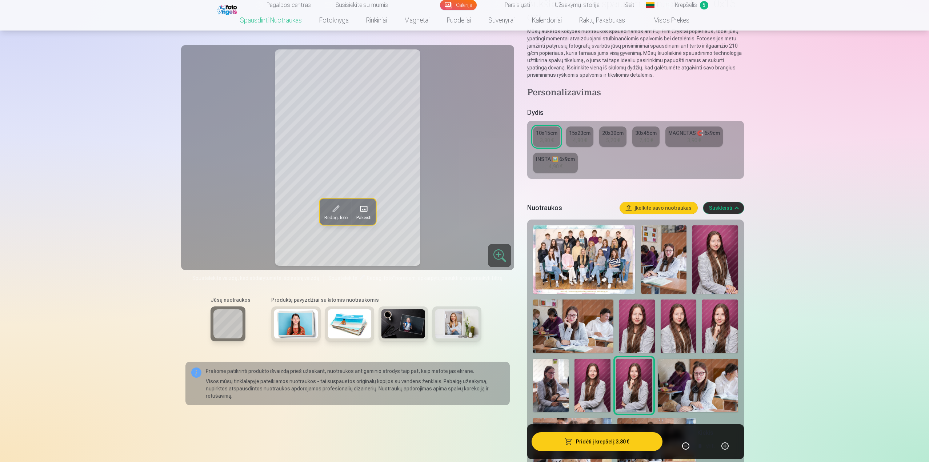
scroll to position [145, 0]
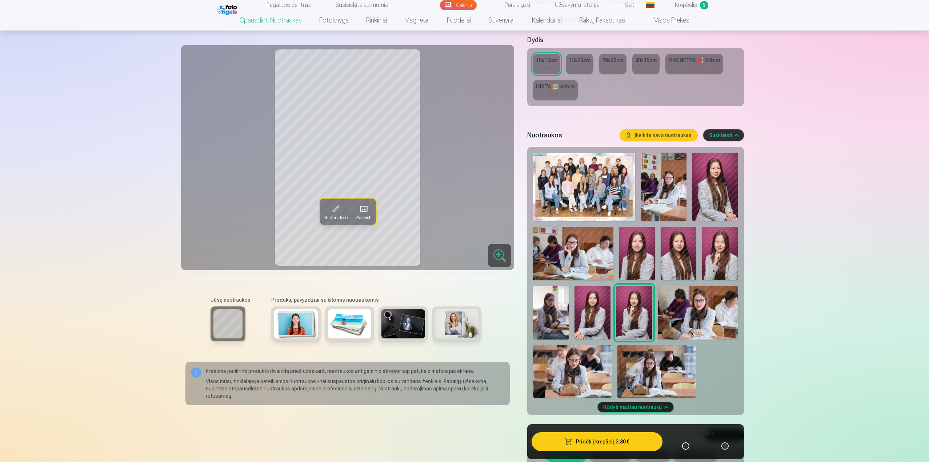
click at [690, 312] on img at bounding box center [698, 312] width 80 height 53
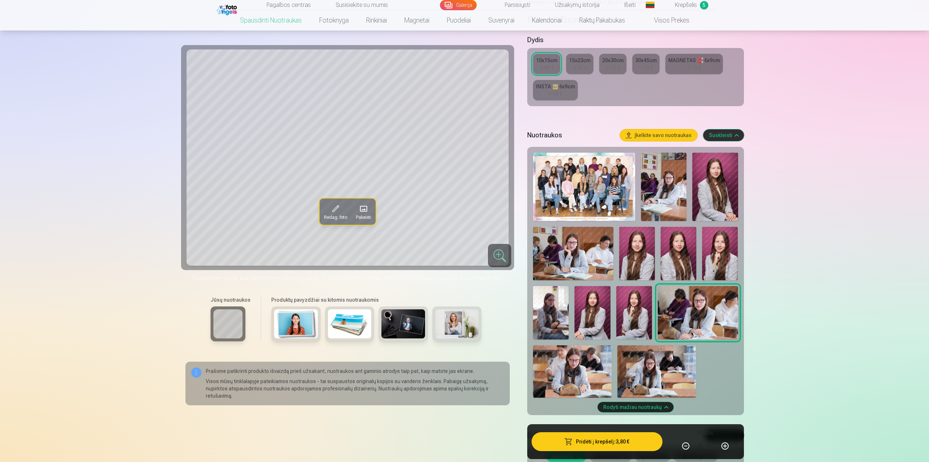
click at [565, 330] on img at bounding box center [551, 312] width 36 height 53
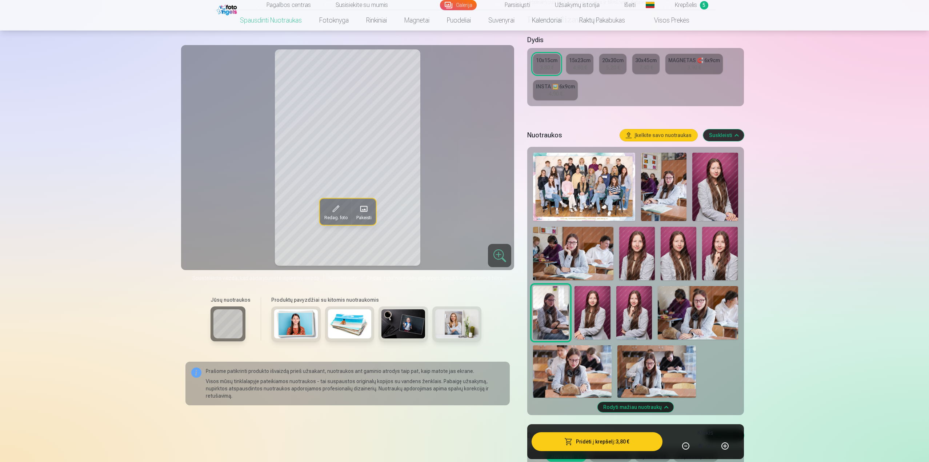
click at [505, 252] on div at bounding box center [499, 255] width 23 height 23
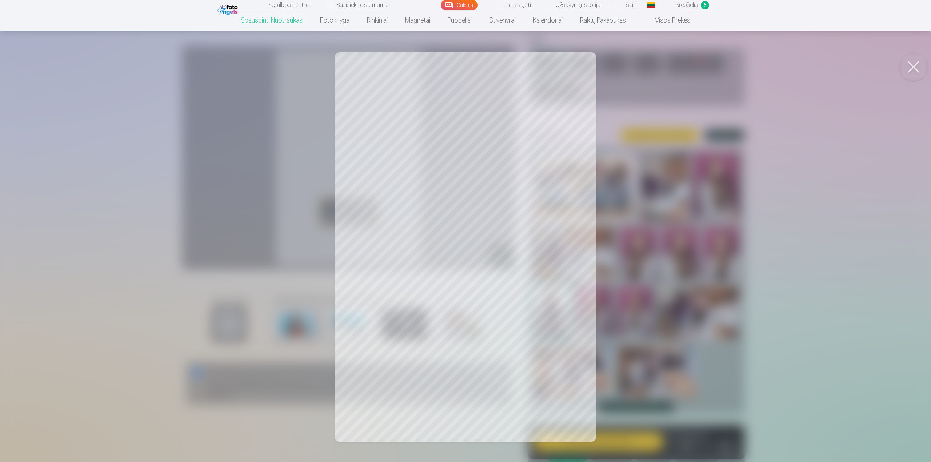
click at [912, 63] on button at bounding box center [913, 66] width 29 height 29
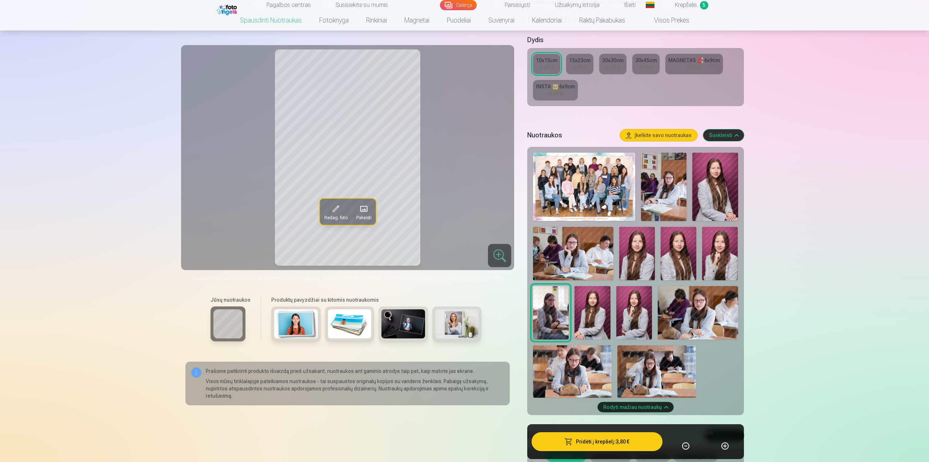
click at [690, 306] on img at bounding box center [698, 312] width 80 height 53
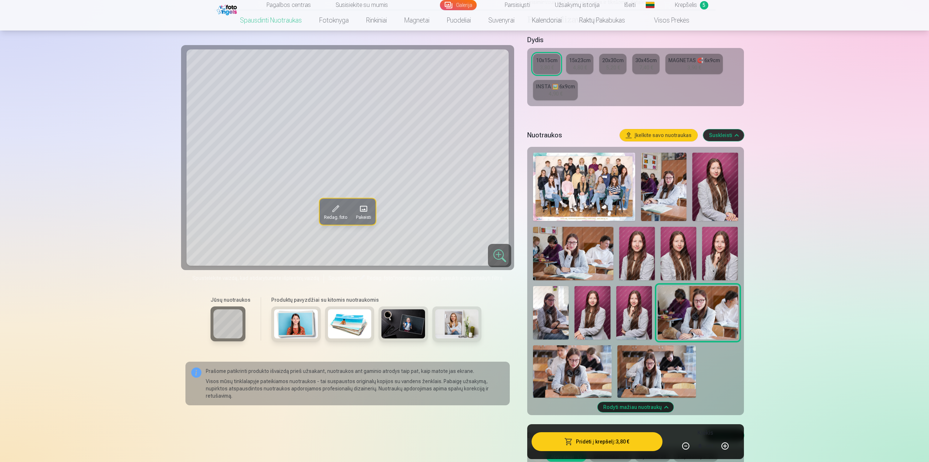
click at [587, 310] on img at bounding box center [593, 312] width 36 height 53
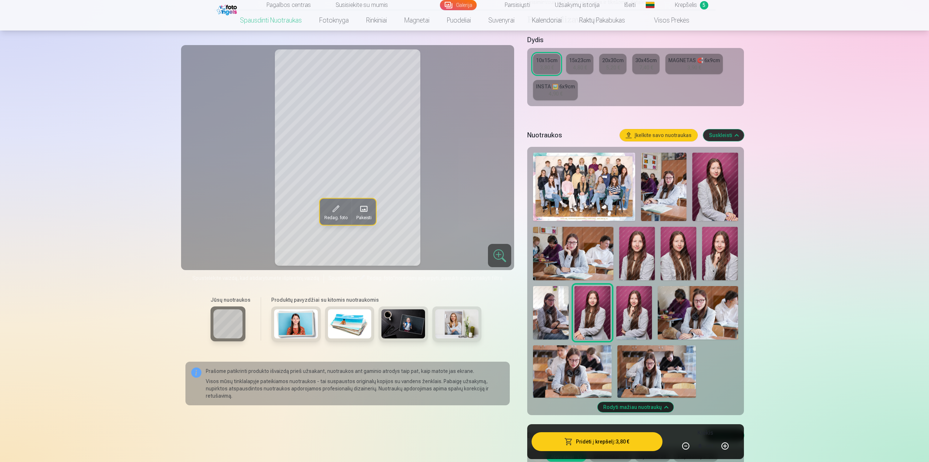
click at [628, 311] on img at bounding box center [634, 312] width 36 height 53
click at [592, 313] on img at bounding box center [593, 312] width 36 height 53
click at [583, 261] on img at bounding box center [573, 253] width 80 height 53
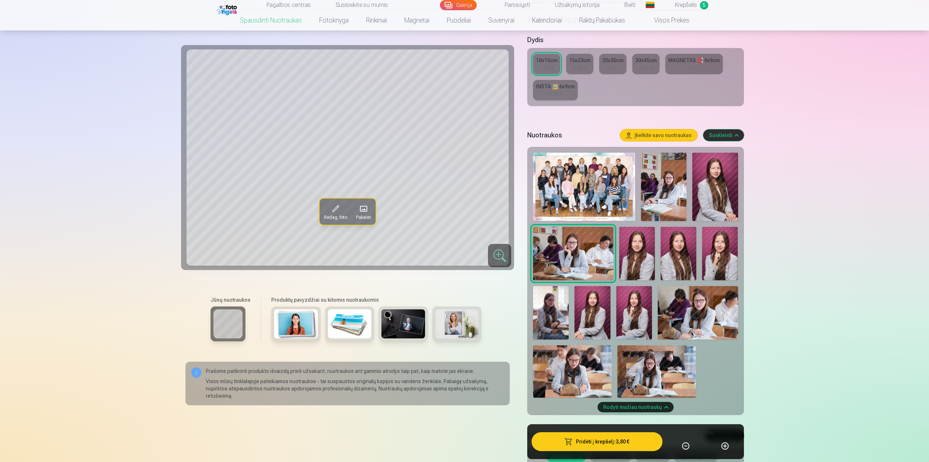
click at [699, 303] on img at bounding box center [698, 312] width 80 height 53
click at [576, 260] on img at bounding box center [573, 253] width 80 height 53
click at [681, 3] on span "Krepšelis" at bounding box center [686, 5] width 22 height 9
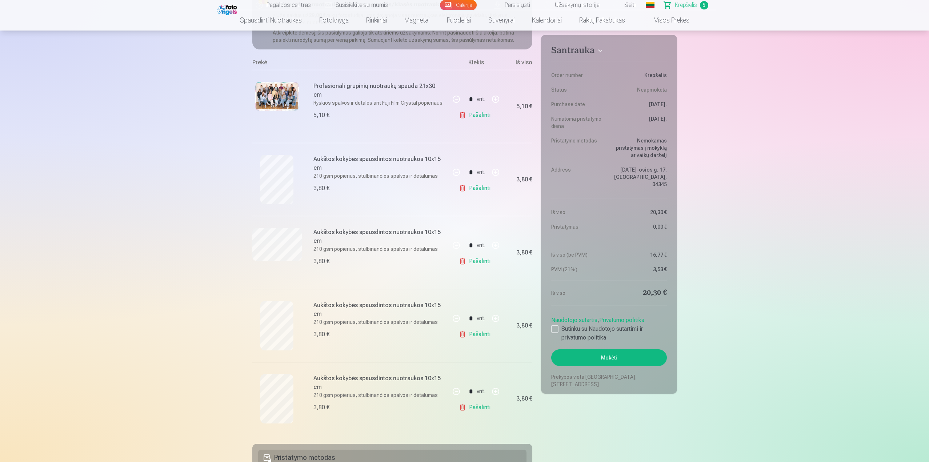
scroll to position [145, 0]
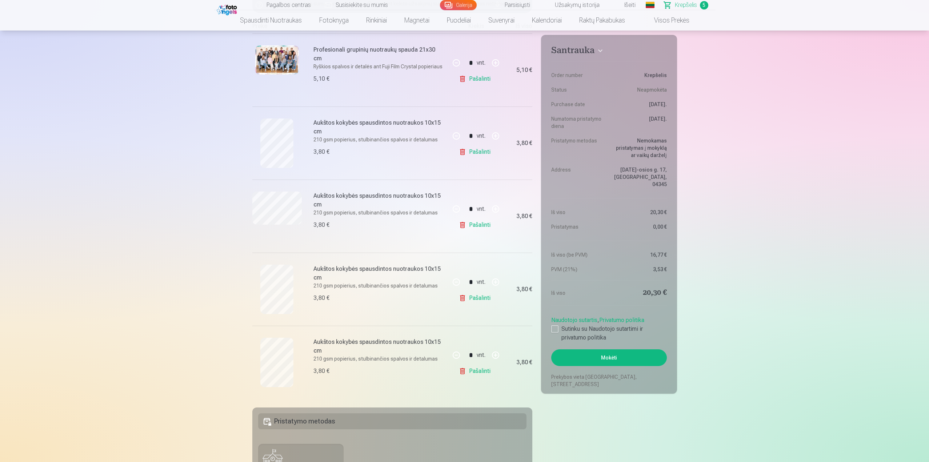
click at [496, 355] on button "button" at bounding box center [495, 355] width 17 height 17
type input "*"
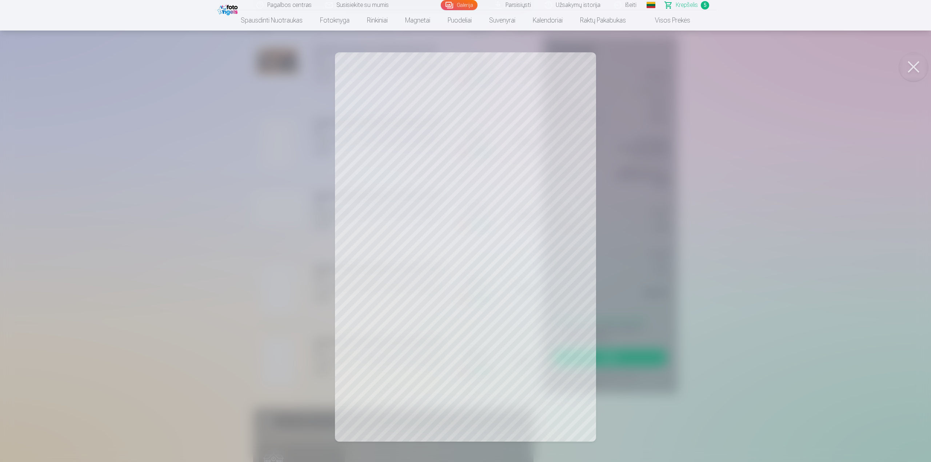
click at [918, 68] on button at bounding box center [913, 66] width 29 height 29
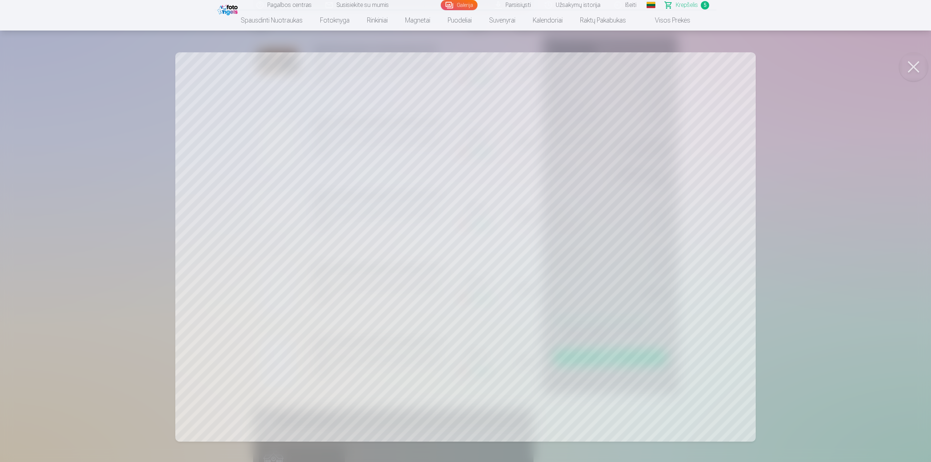
click at [917, 66] on button at bounding box center [913, 66] width 29 height 29
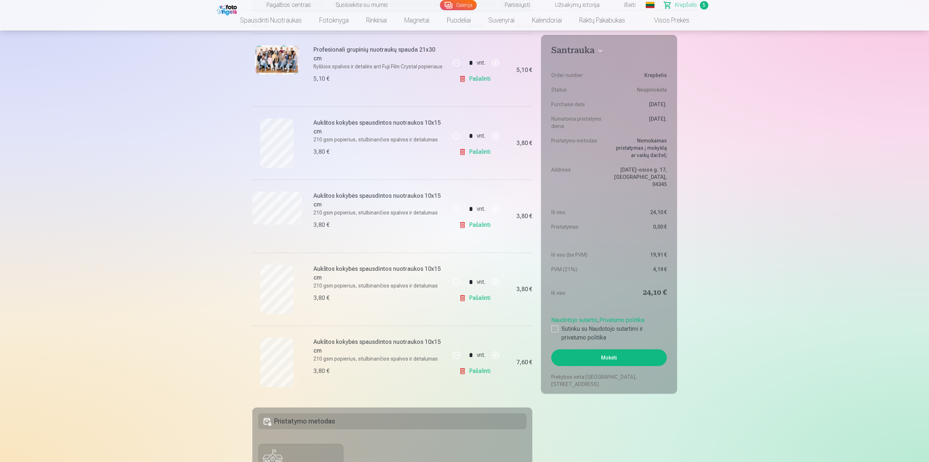
click at [494, 137] on button "button" at bounding box center [495, 135] width 17 height 17
type input "*"
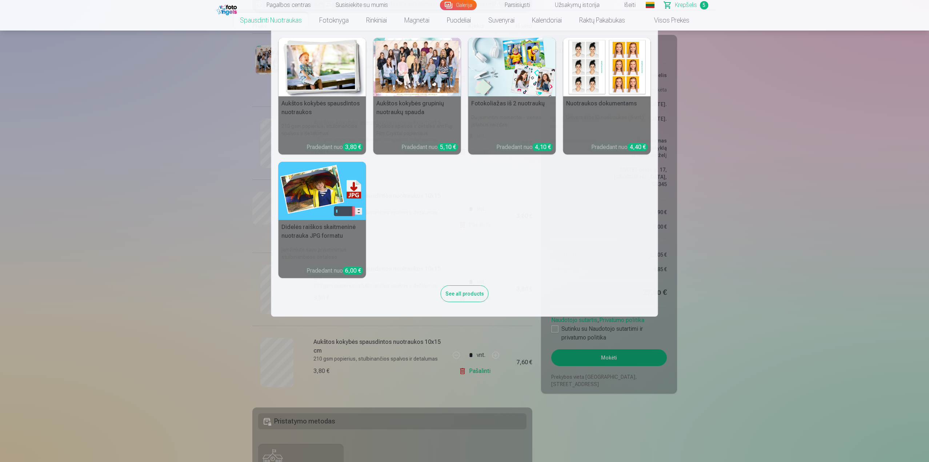
click at [269, 20] on link "Spausdinti nuotraukas" at bounding box center [270, 20] width 79 height 20
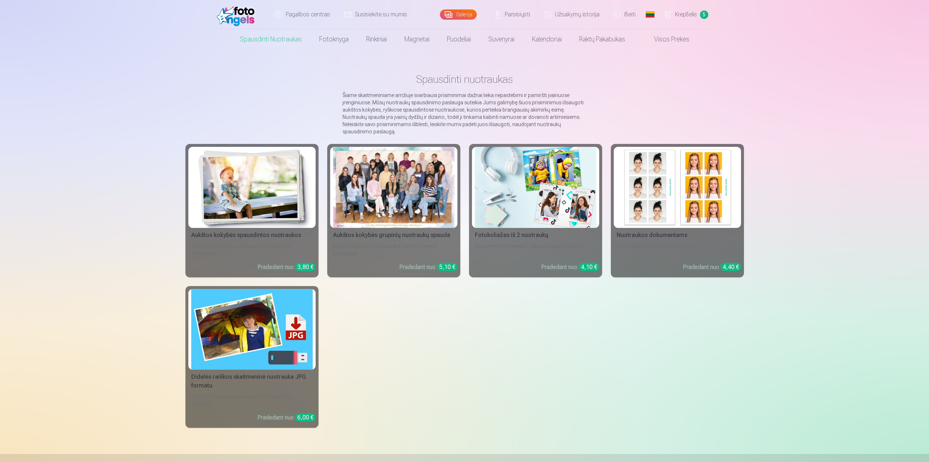
click at [373, 188] on div at bounding box center [393, 187] width 121 height 81
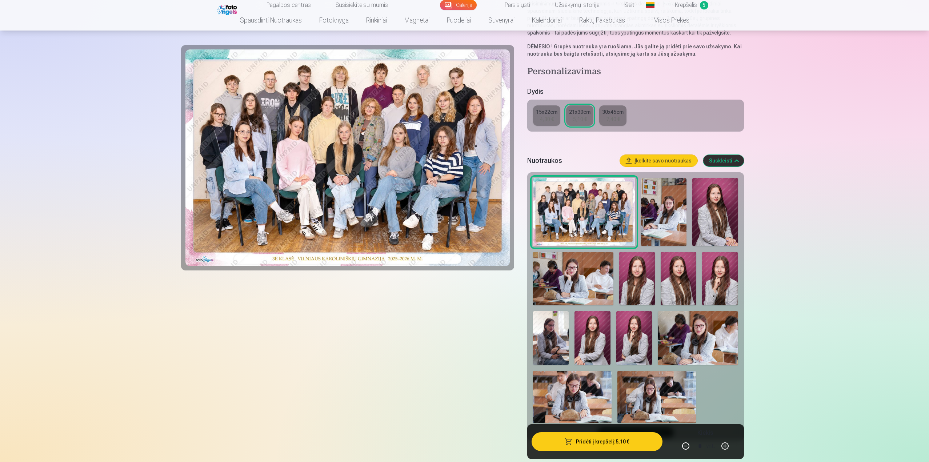
scroll to position [145, 0]
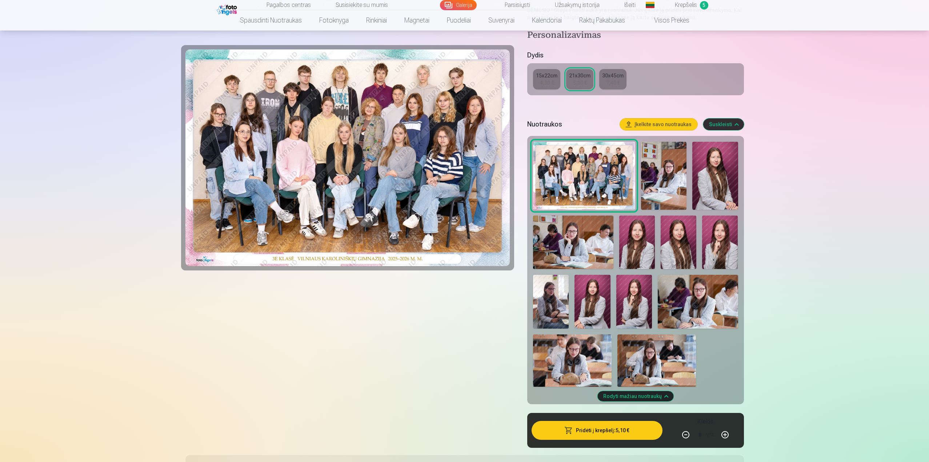
click at [542, 303] on img at bounding box center [551, 301] width 36 height 53
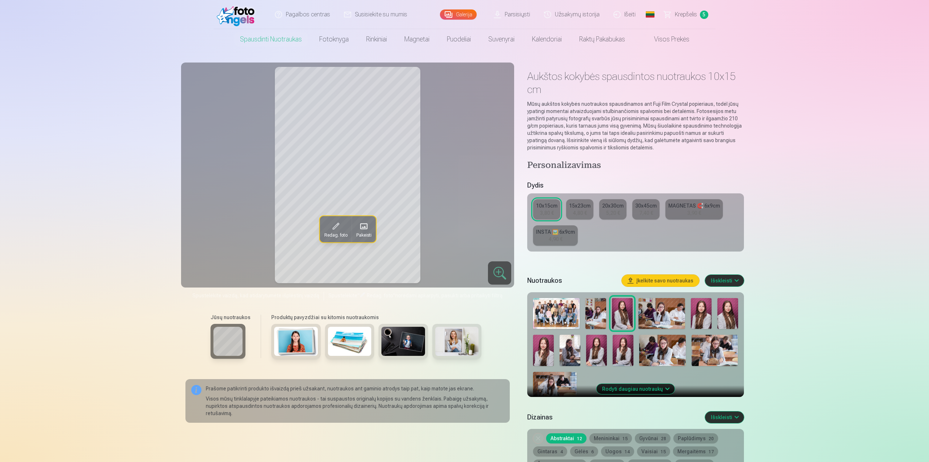
scroll to position [109, 0]
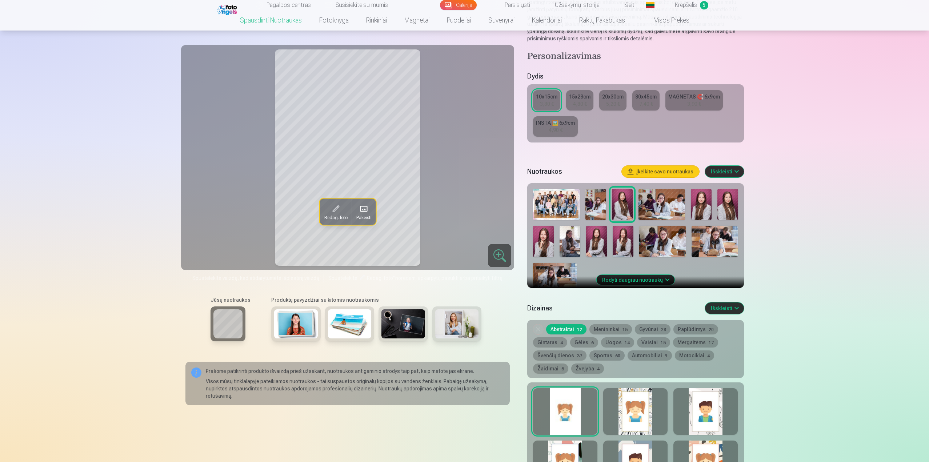
click at [556, 270] on img at bounding box center [555, 277] width 44 height 29
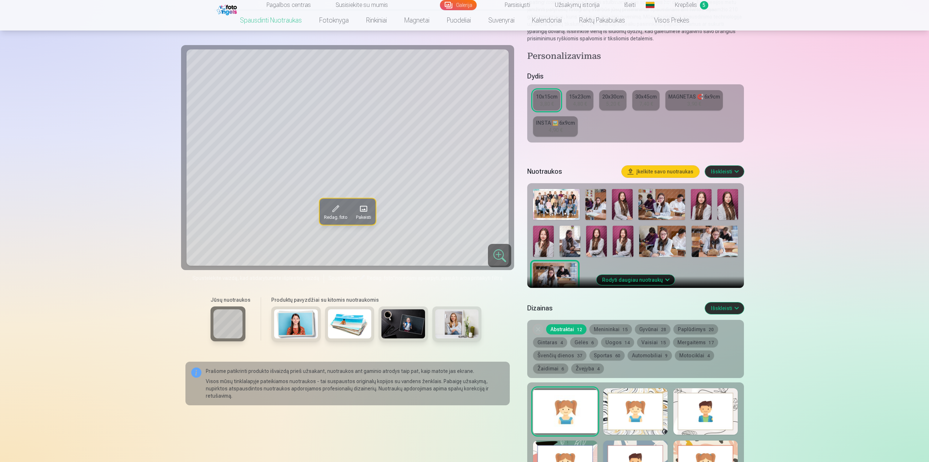
click at [710, 239] on img at bounding box center [715, 241] width 47 height 31
click at [576, 241] on img at bounding box center [570, 241] width 21 height 31
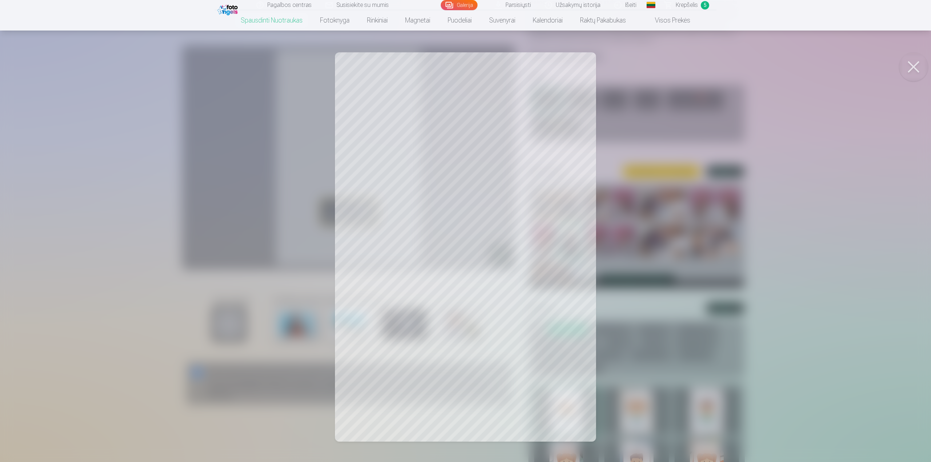
click at [908, 65] on button at bounding box center [913, 66] width 29 height 29
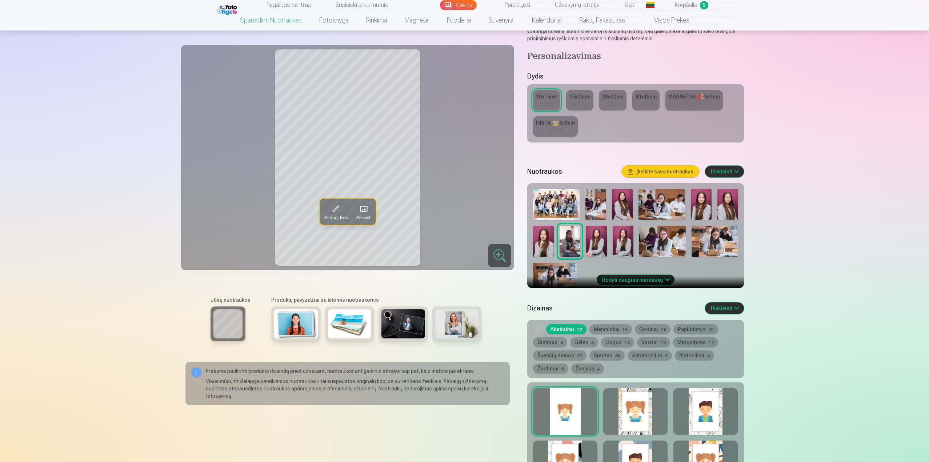
click at [685, 6] on span "Krepšelis" at bounding box center [686, 5] width 22 height 9
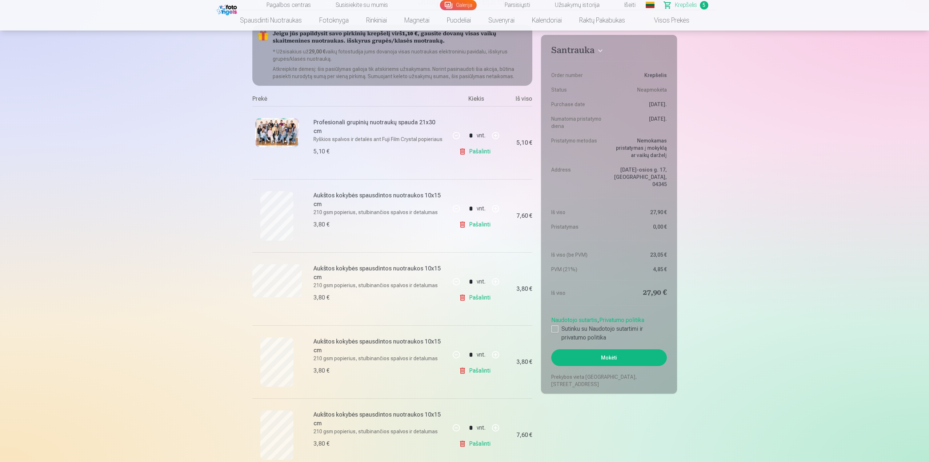
scroll to position [109, 0]
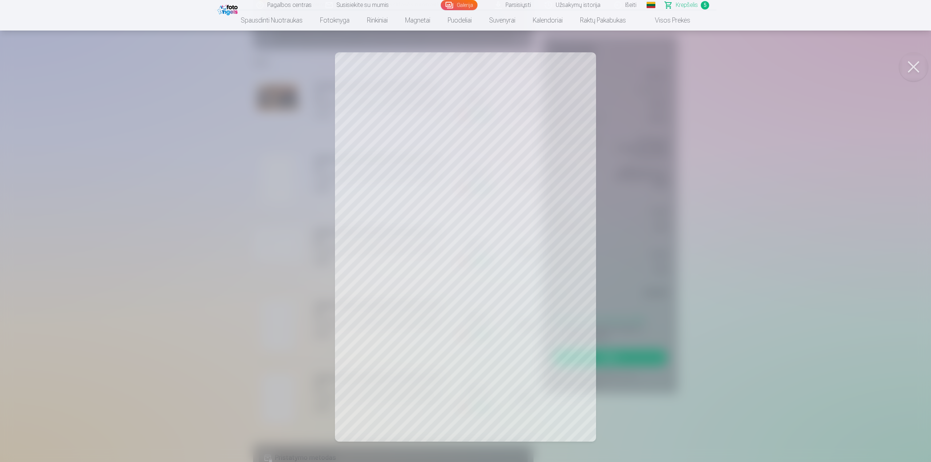
click at [921, 65] on button at bounding box center [913, 66] width 29 height 29
click at [915, 68] on button at bounding box center [913, 66] width 29 height 29
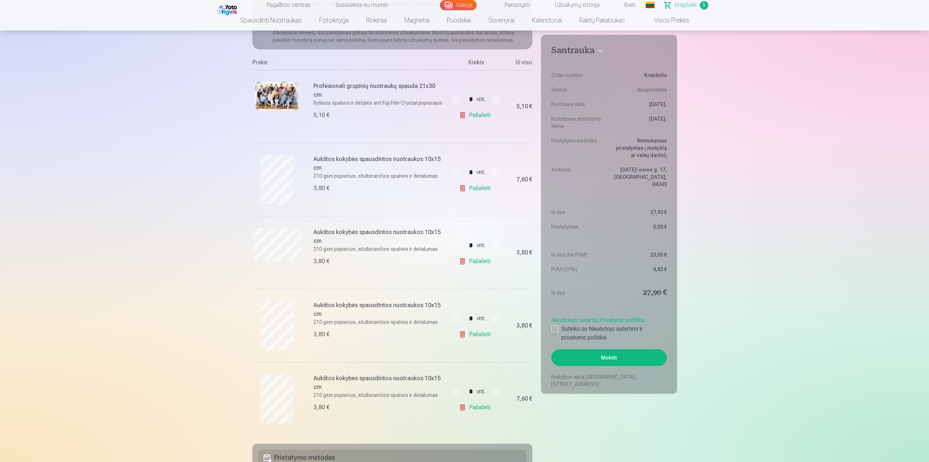
click at [552, 326] on div at bounding box center [554, 329] width 7 height 7
click at [605, 350] on button "Mokėti" at bounding box center [608, 358] width 115 height 17
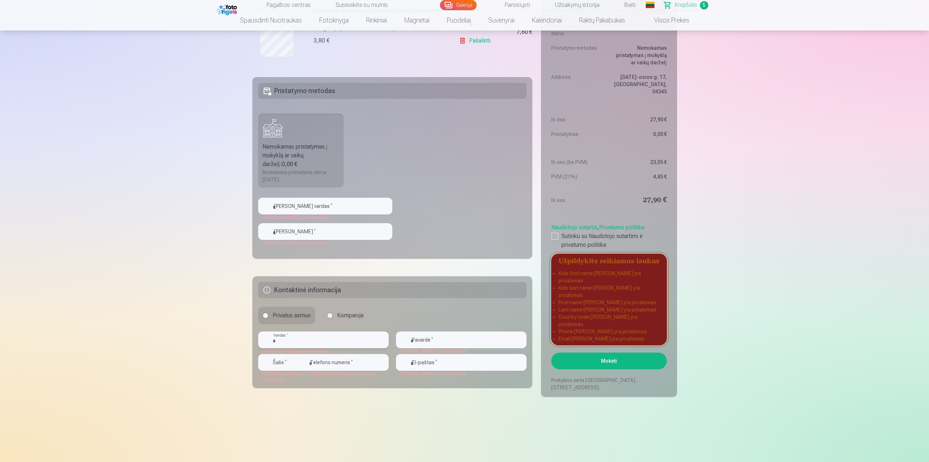
scroll to position [367, 0]
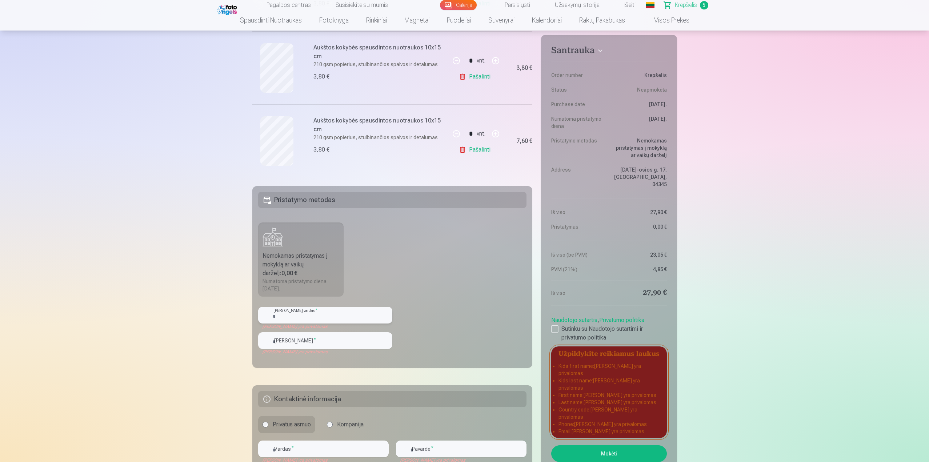
click at [281, 315] on input "text" at bounding box center [325, 315] width 134 height 17
type input "****"
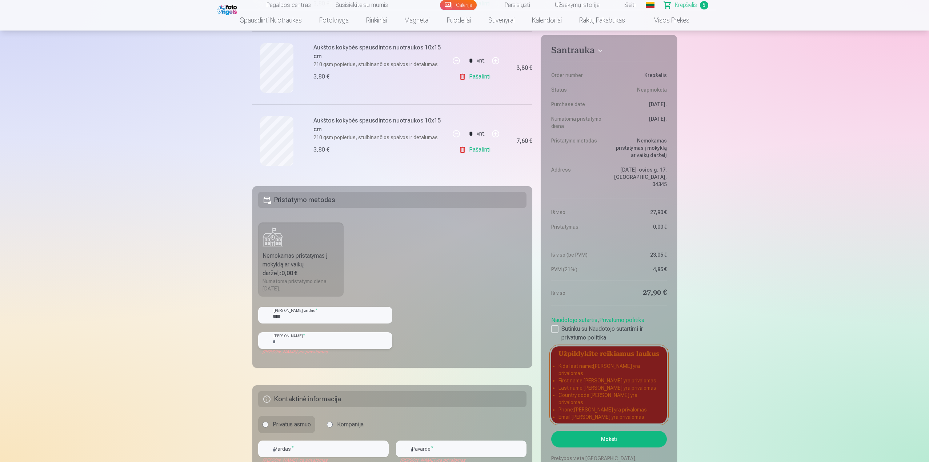
click at [275, 347] on input "text" at bounding box center [325, 340] width 134 height 17
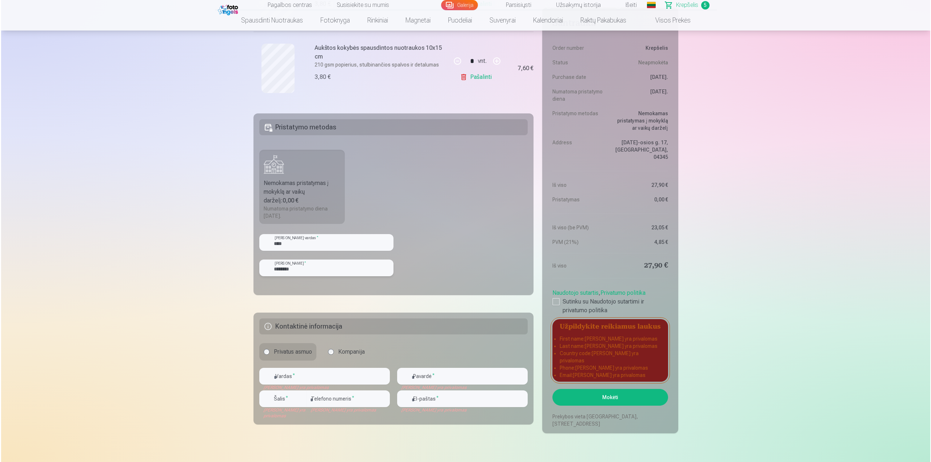
scroll to position [476, 0]
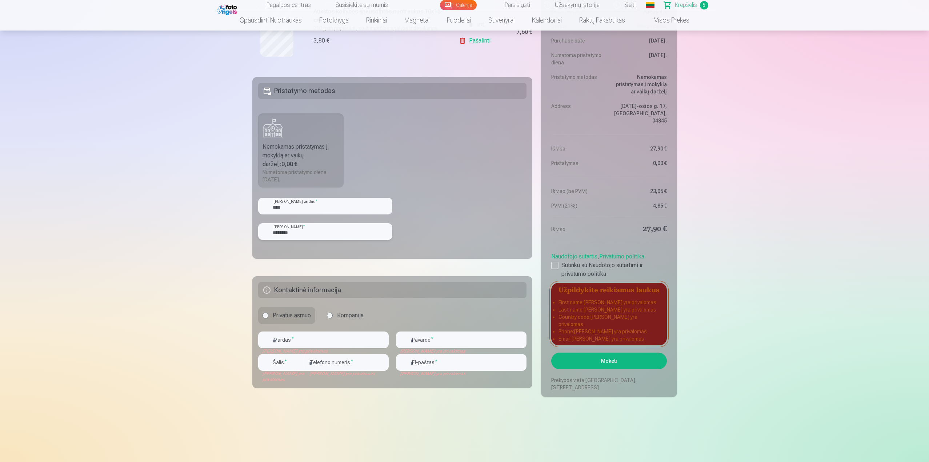
type input "********"
click at [287, 338] on input "text" at bounding box center [323, 340] width 131 height 17
type input "******"
click at [414, 340] on input "text" at bounding box center [461, 340] width 131 height 17
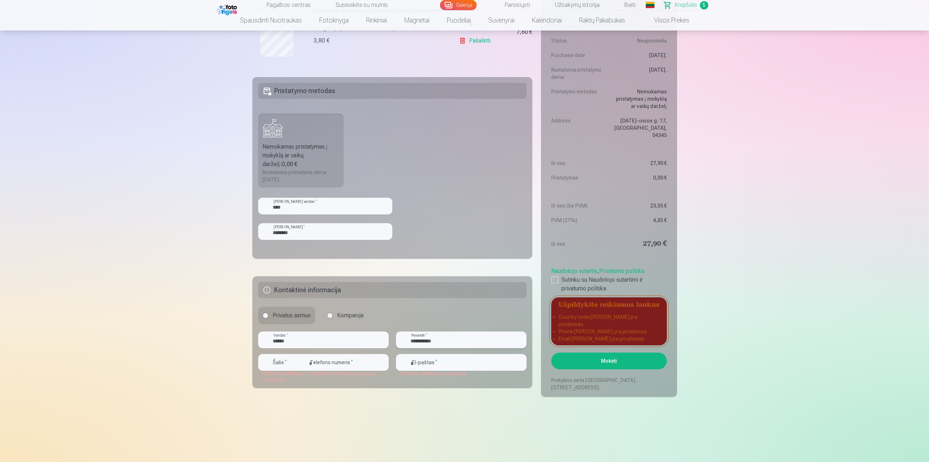
type input "**********"
click at [298, 363] on div "button" at bounding box center [299, 362] width 9 height 9
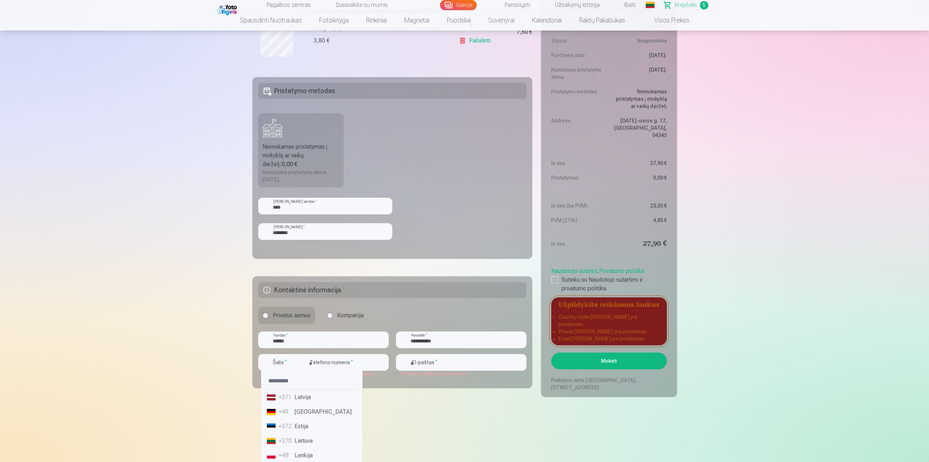
click at [300, 439] on li "+370 Lietuva" at bounding box center [312, 441] width 96 height 15
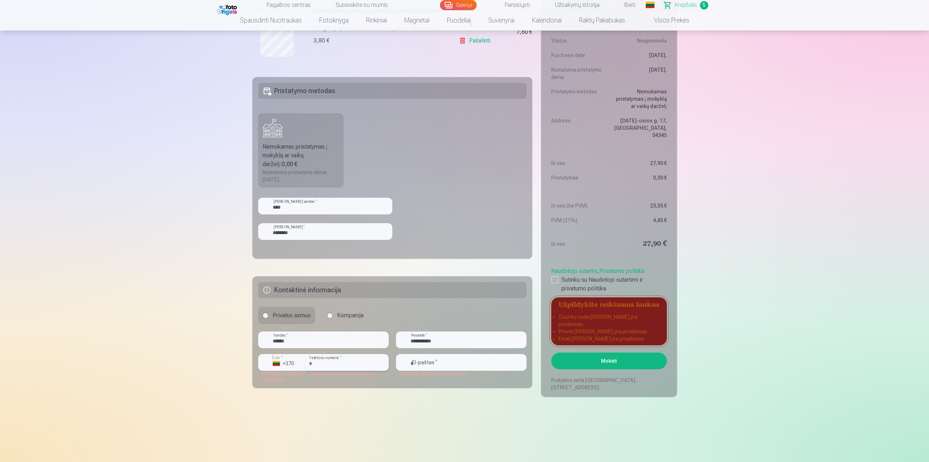
click at [328, 368] on input "number" at bounding box center [347, 362] width 83 height 17
type input "********"
click at [425, 364] on input "email" at bounding box center [461, 362] width 131 height 17
type input "**********"
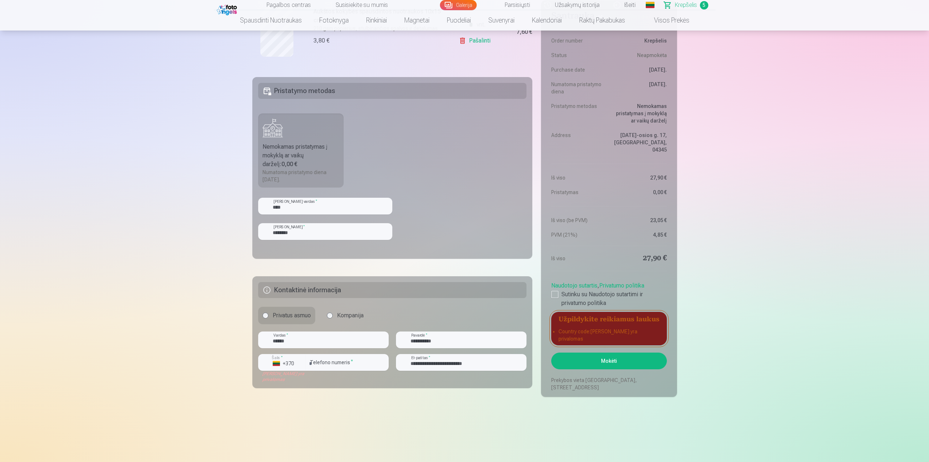
click at [611, 359] on button "Mokėti" at bounding box center [608, 361] width 115 height 17
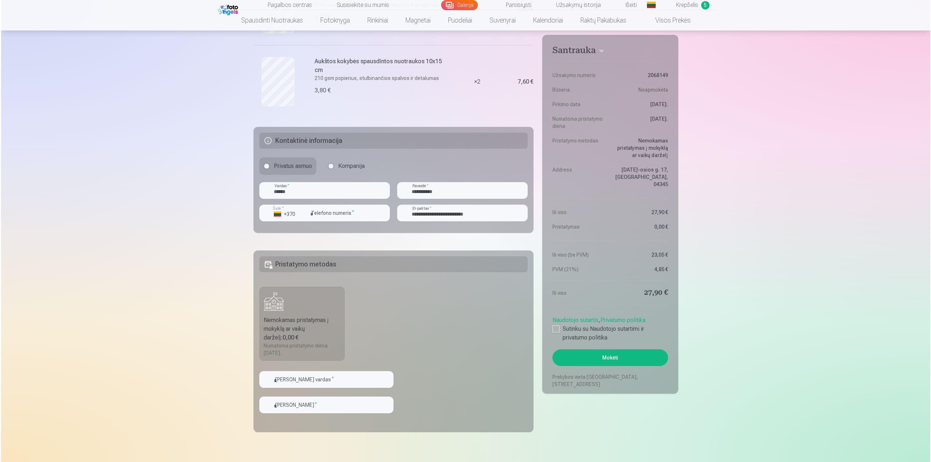
scroll to position [436, 0]
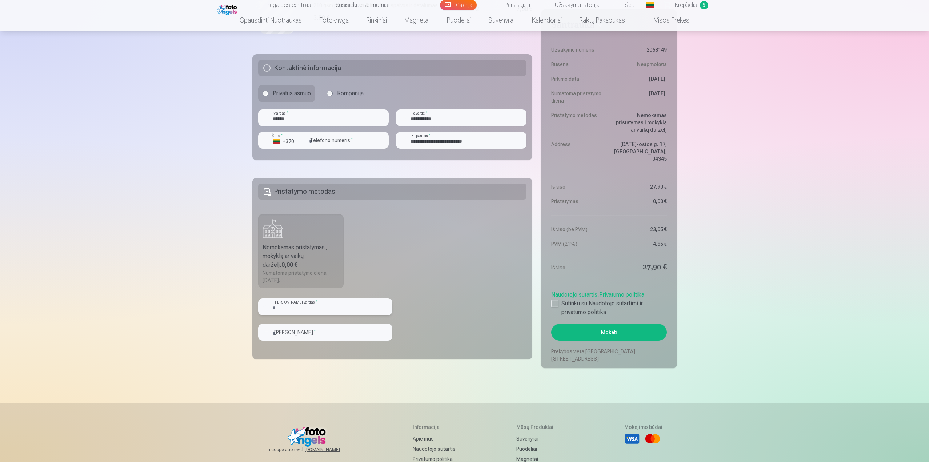
click at [331, 303] on input "text" at bounding box center [325, 307] width 134 height 17
type input "****"
click at [343, 338] on input "text" at bounding box center [325, 332] width 134 height 17
type input "********"
click at [558, 302] on div at bounding box center [554, 303] width 7 height 7
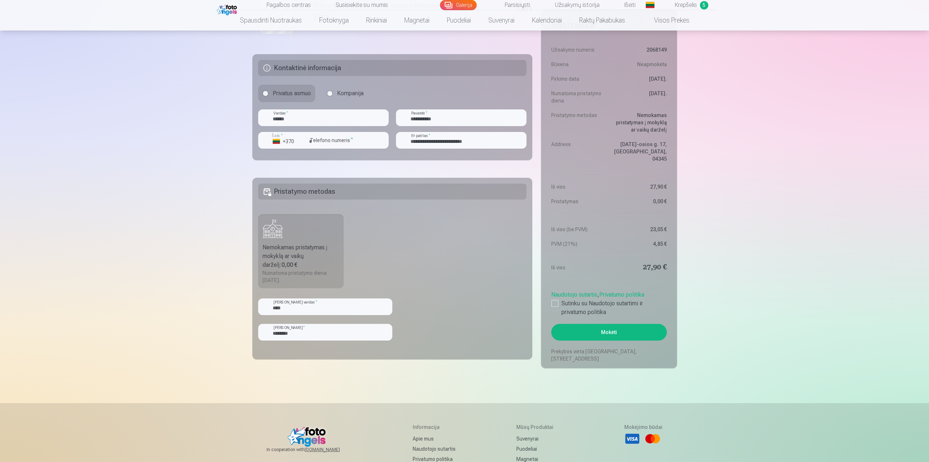
click at [605, 331] on button "Mokėti" at bounding box center [608, 332] width 115 height 17
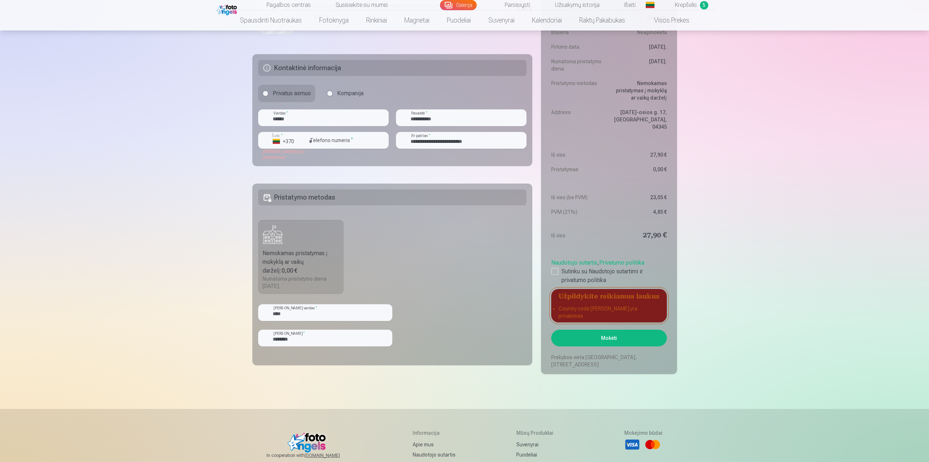
click at [275, 162] on fieldset "**********" at bounding box center [392, 110] width 280 height 112
click at [301, 141] on div "button" at bounding box center [299, 140] width 9 height 9
click at [299, 155] on li "+370 Lietuva" at bounding box center [297, 157] width 66 height 15
click at [287, 158] on div "[PERSON_NAME] yra privalomas" at bounding box center [281, 155] width 47 height 12
click at [265, 161] on fieldset "**********" at bounding box center [392, 110] width 280 height 112
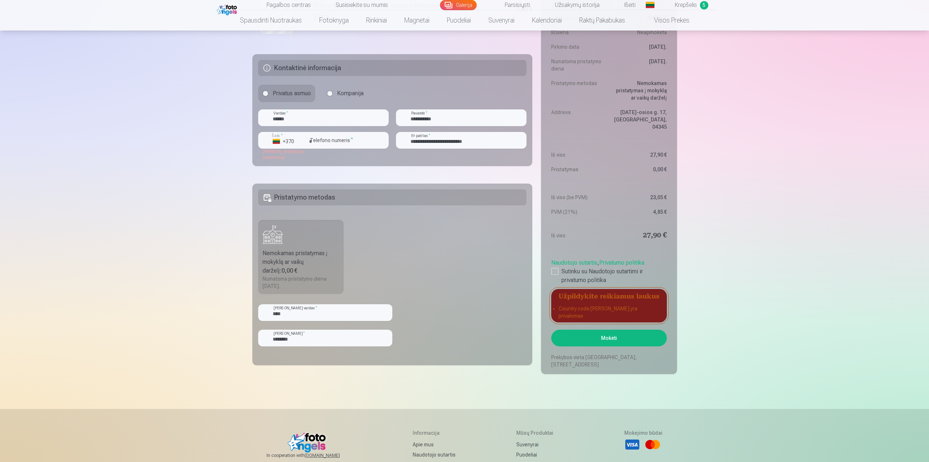
click at [237, 149] on div "Pagalbos centras Susisiekite su mumis Galerija Parsisiųsti Užsakymų istorija Iš…" at bounding box center [464, 87] width 929 height 1046
click at [602, 335] on button "Mokėti" at bounding box center [608, 338] width 115 height 17
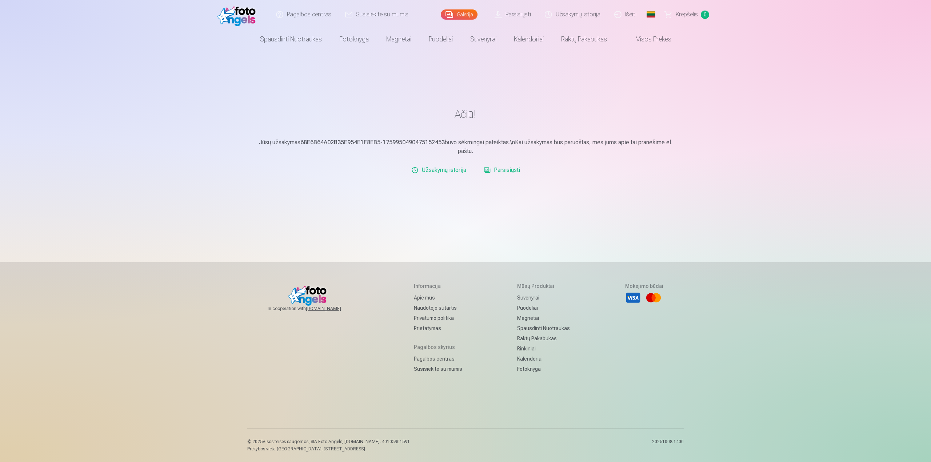
click at [500, 169] on link "Parsisiųsti" at bounding box center [502, 170] width 42 height 15
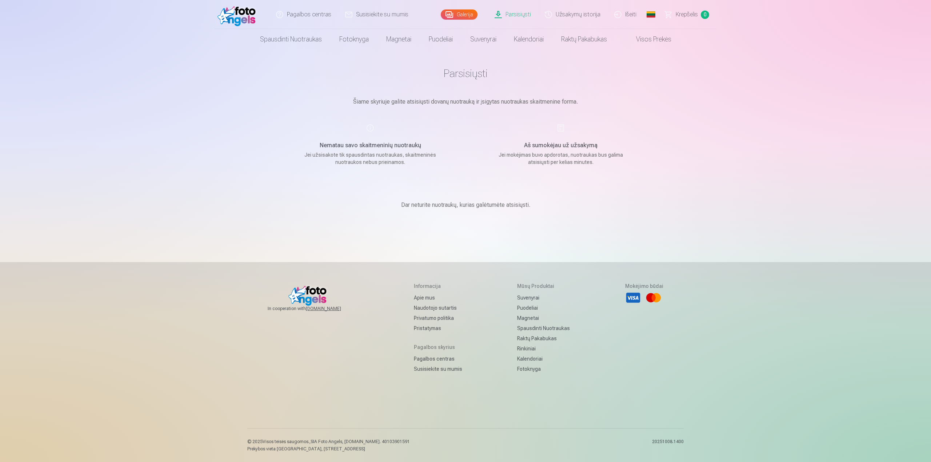
click at [460, 73] on h1 "Parsisiųsti" at bounding box center [466, 73] width 364 height 13
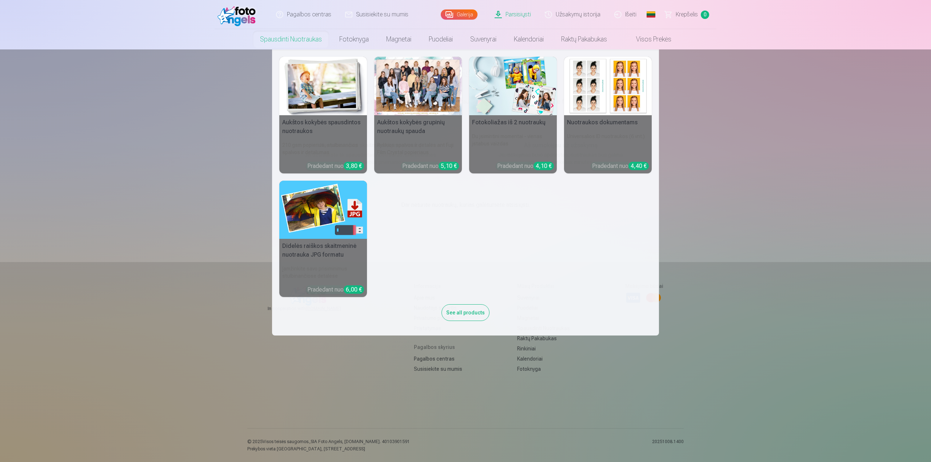
click at [604, 120] on h5 "Nuotraukos dokumentams" at bounding box center [608, 122] width 88 height 15
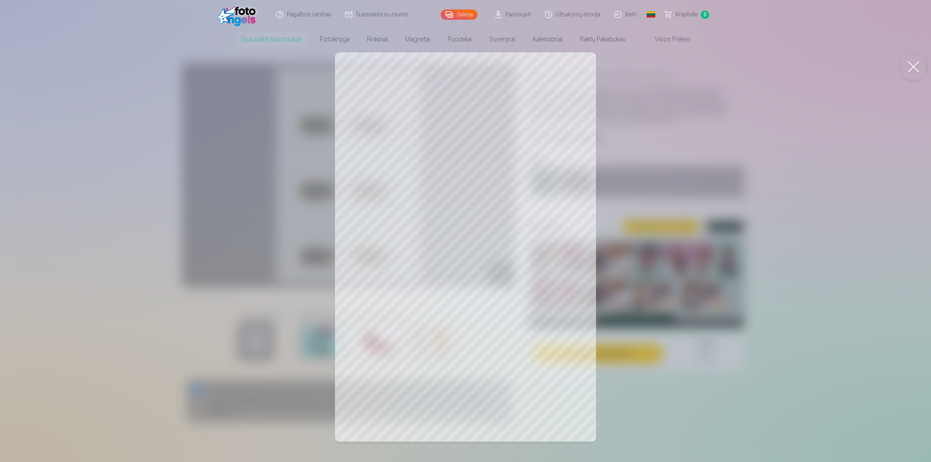
drag, startPoint x: 496, startPoint y: 127, endPoint x: 448, endPoint y: 124, distance: 48.8
click at [448, 124] on div at bounding box center [465, 231] width 931 height 462
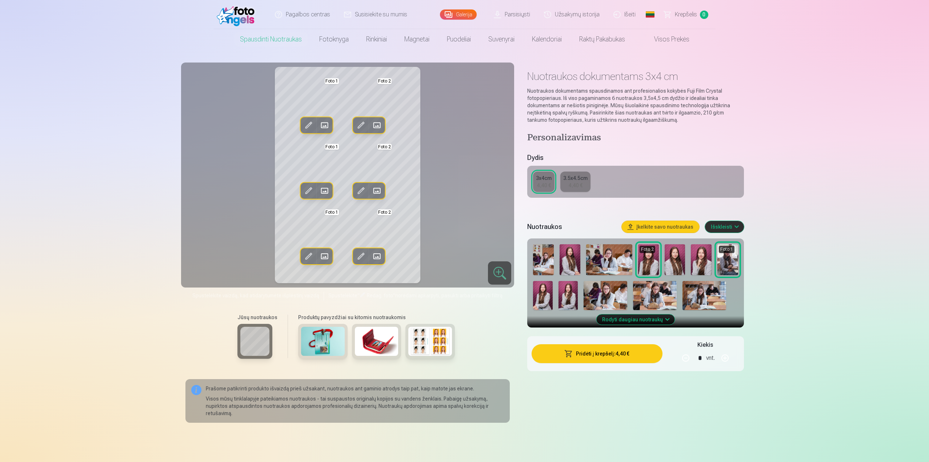
click at [679, 261] on img at bounding box center [675, 259] width 21 height 31
click at [720, 226] on button "Išskleisti" at bounding box center [724, 227] width 39 height 12
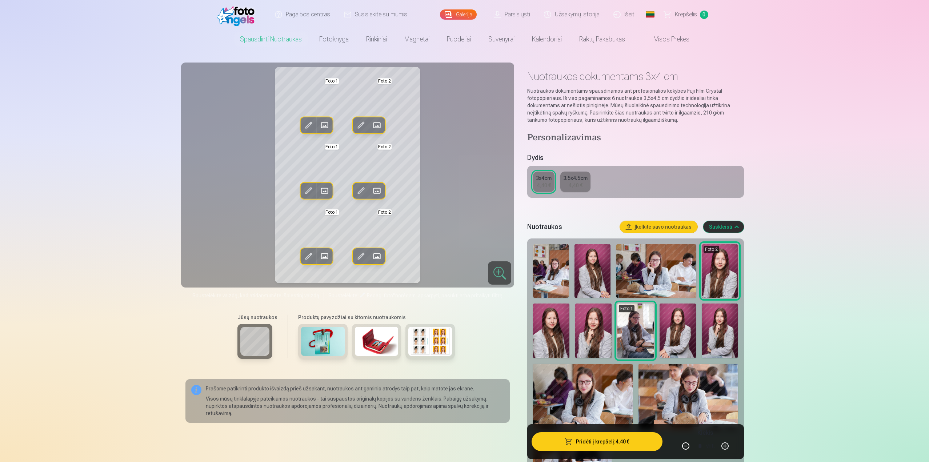
click at [324, 128] on span at bounding box center [325, 126] width 12 height 12
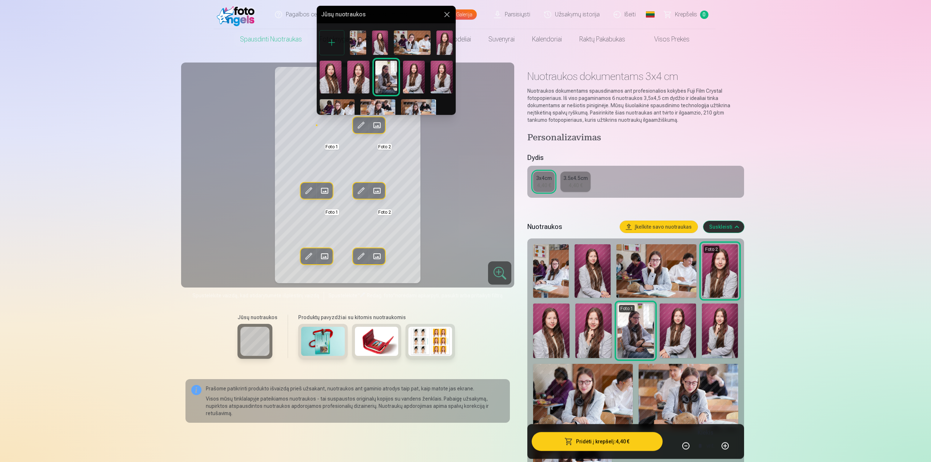
click at [324, 83] on img at bounding box center [331, 77] width 22 height 33
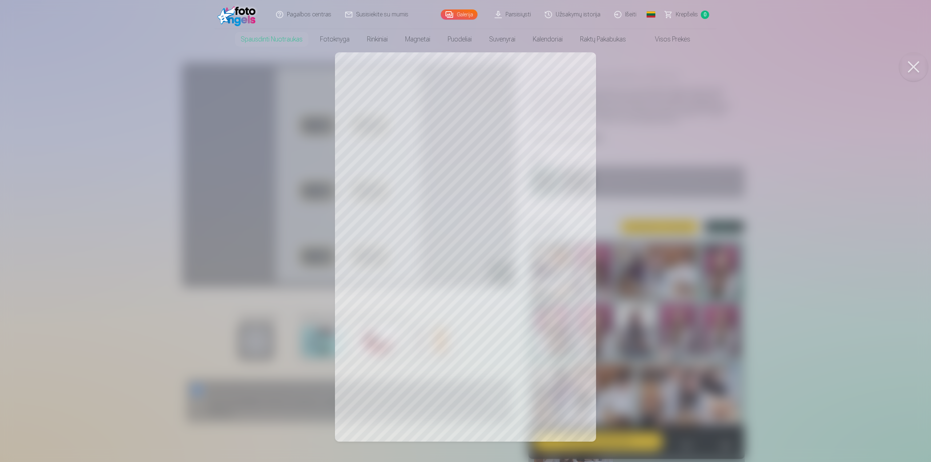
click at [240, 217] on div at bounding box center [465, 231] width 931 height 462
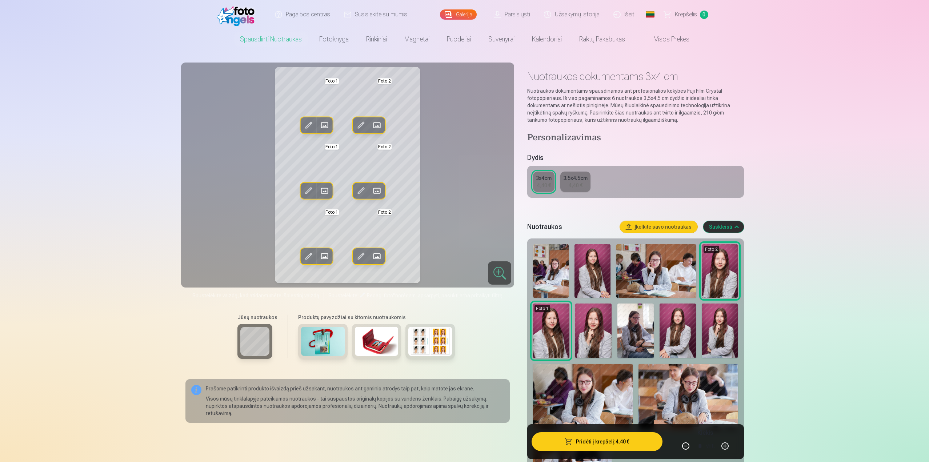
scroll to position [36, 0]
